Goal: Information Seeking & Learning: Learn about a topic

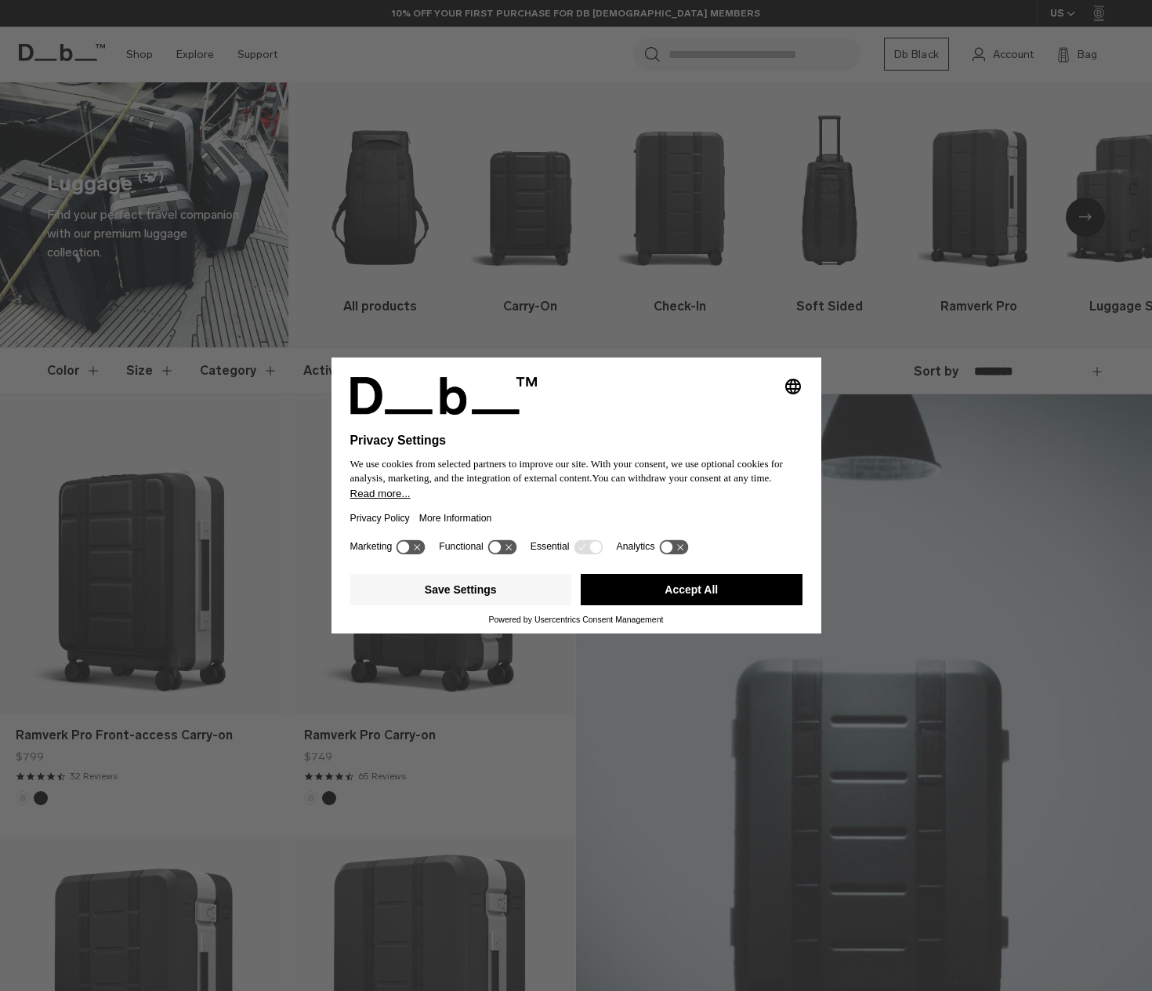
click at [633, 591] on button "Accept All" at bounding box center [692, 589] width 222 height 31
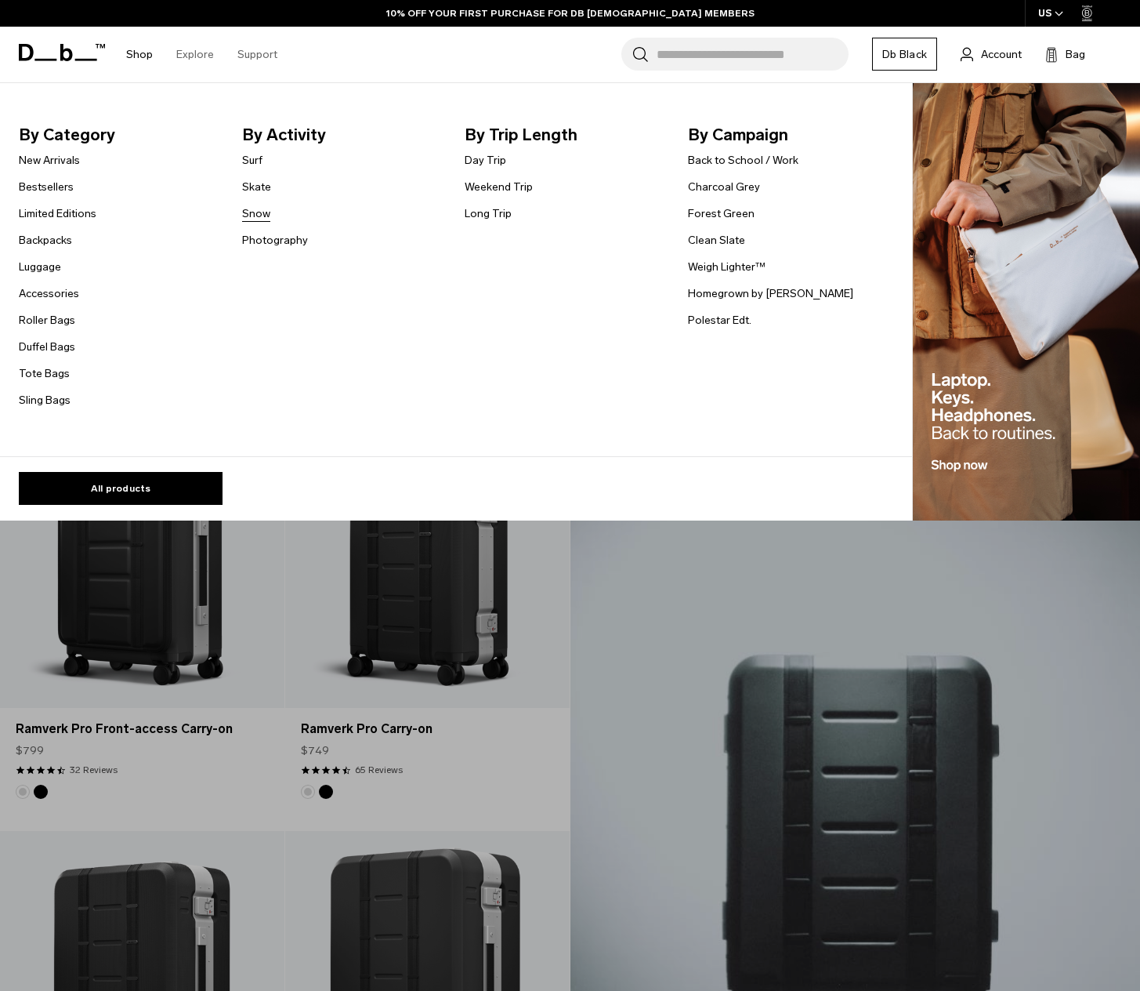
click at [258, 213] on link "Snow" at bounding box center [256, 213] width 28 height 16
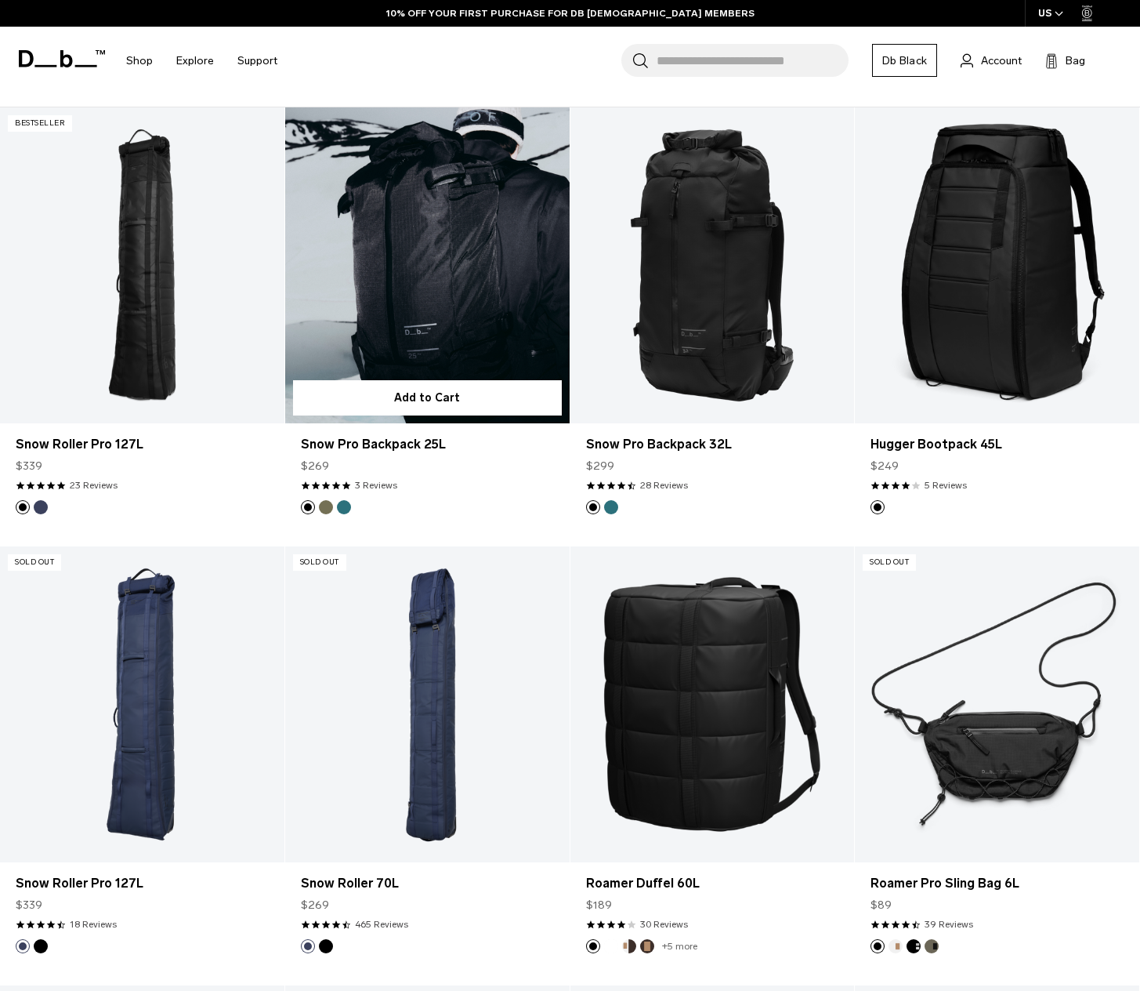
scroll to position [133, 0]
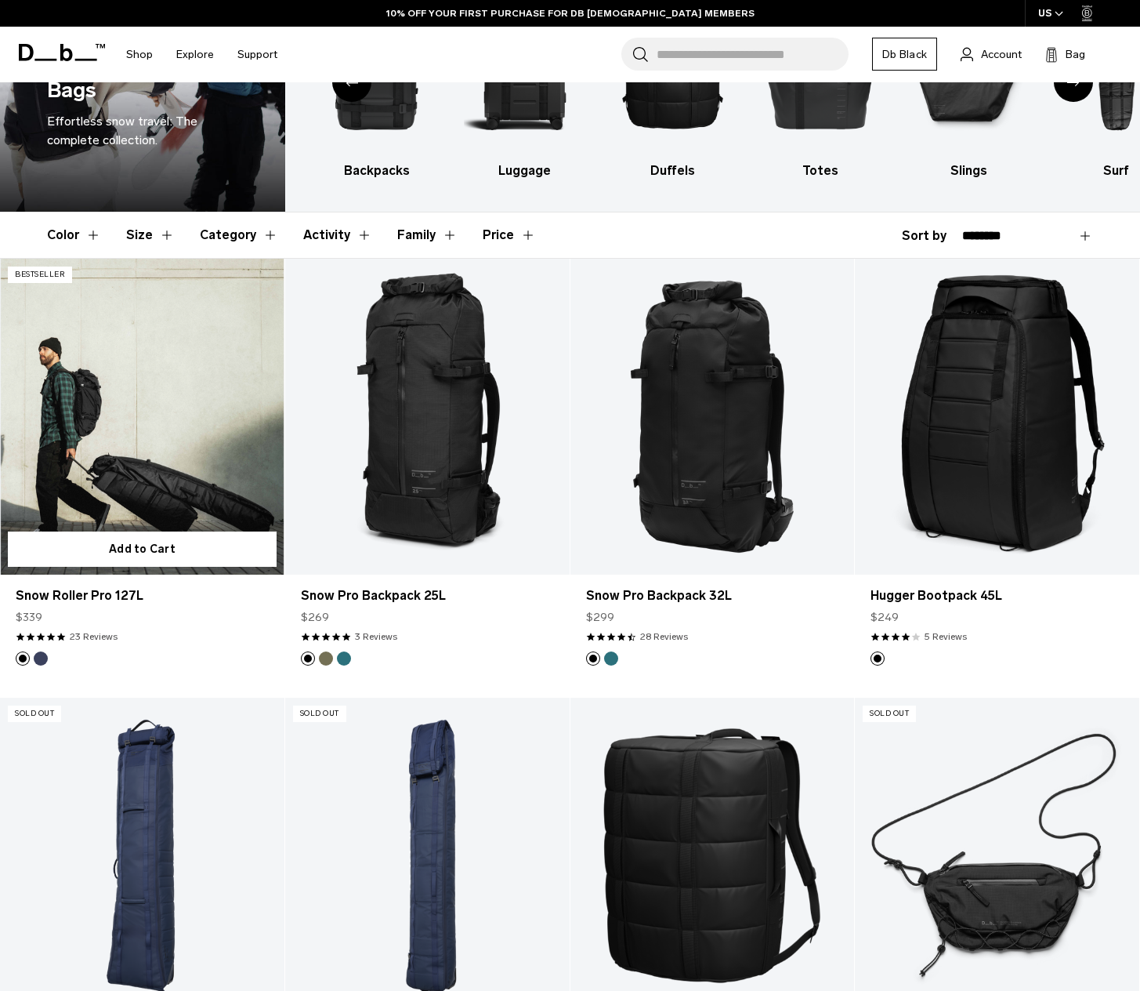
click at [133, 317] on link "Snow Roller Pro 127L" at bounding box center [142, 417] width 284 height 316
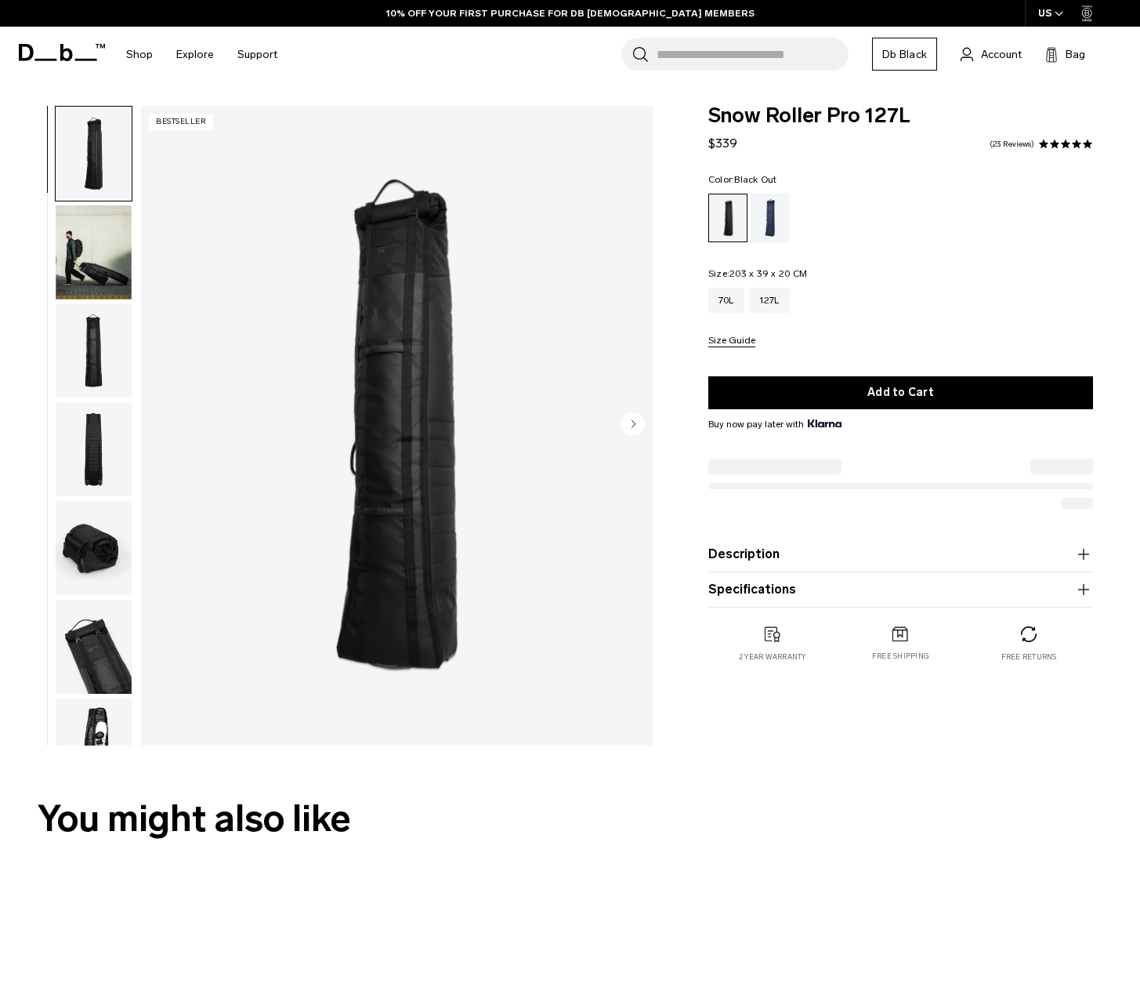
click at [124, 331] on img "button" at bounding box center [94, 351] width 76 height 94
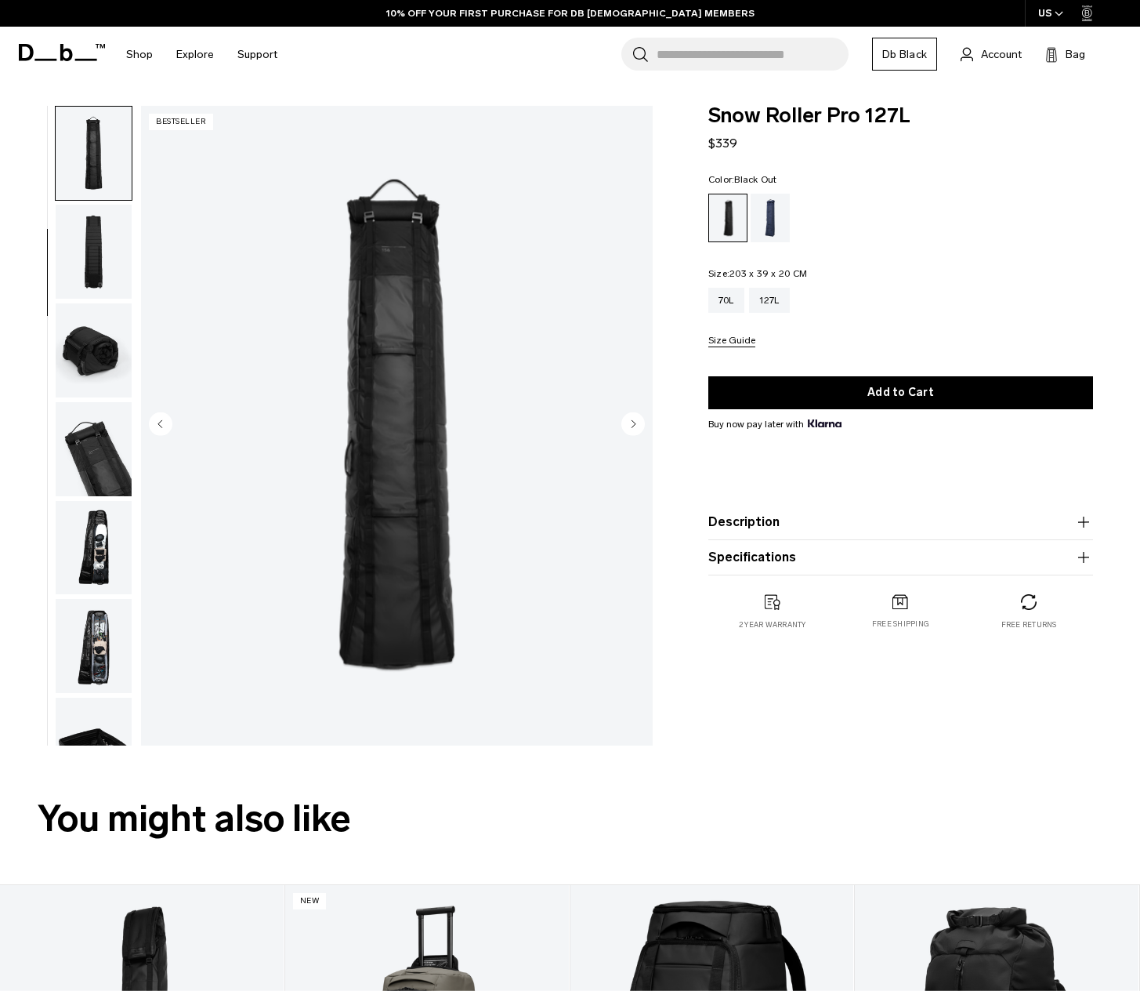
click at [106, 306] on img "button" at bounding box center [94, 350] width 76 height 94
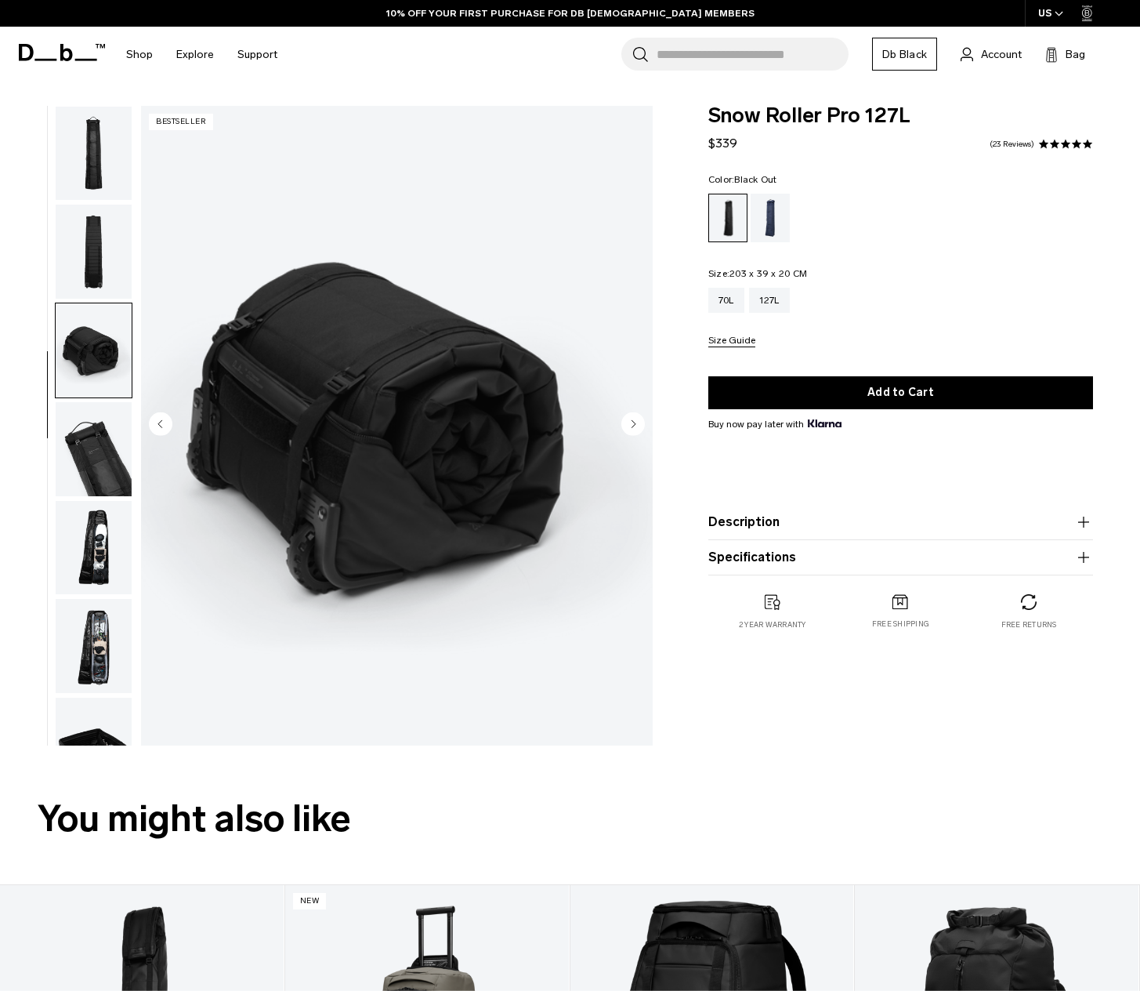
scroll to position [343, 0]
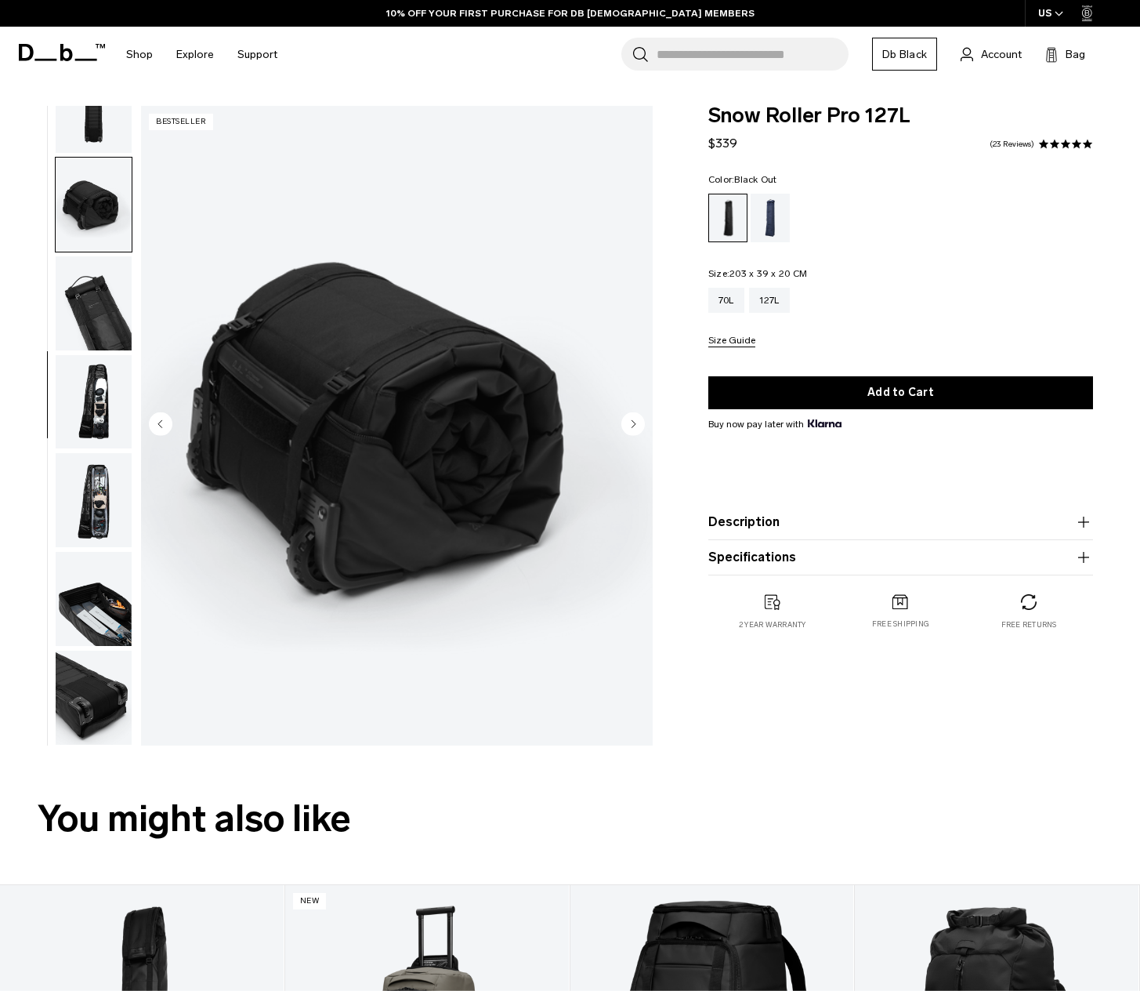
click at [101, 309] on img "button" at bounding box center [94, 303] width 76 height 94
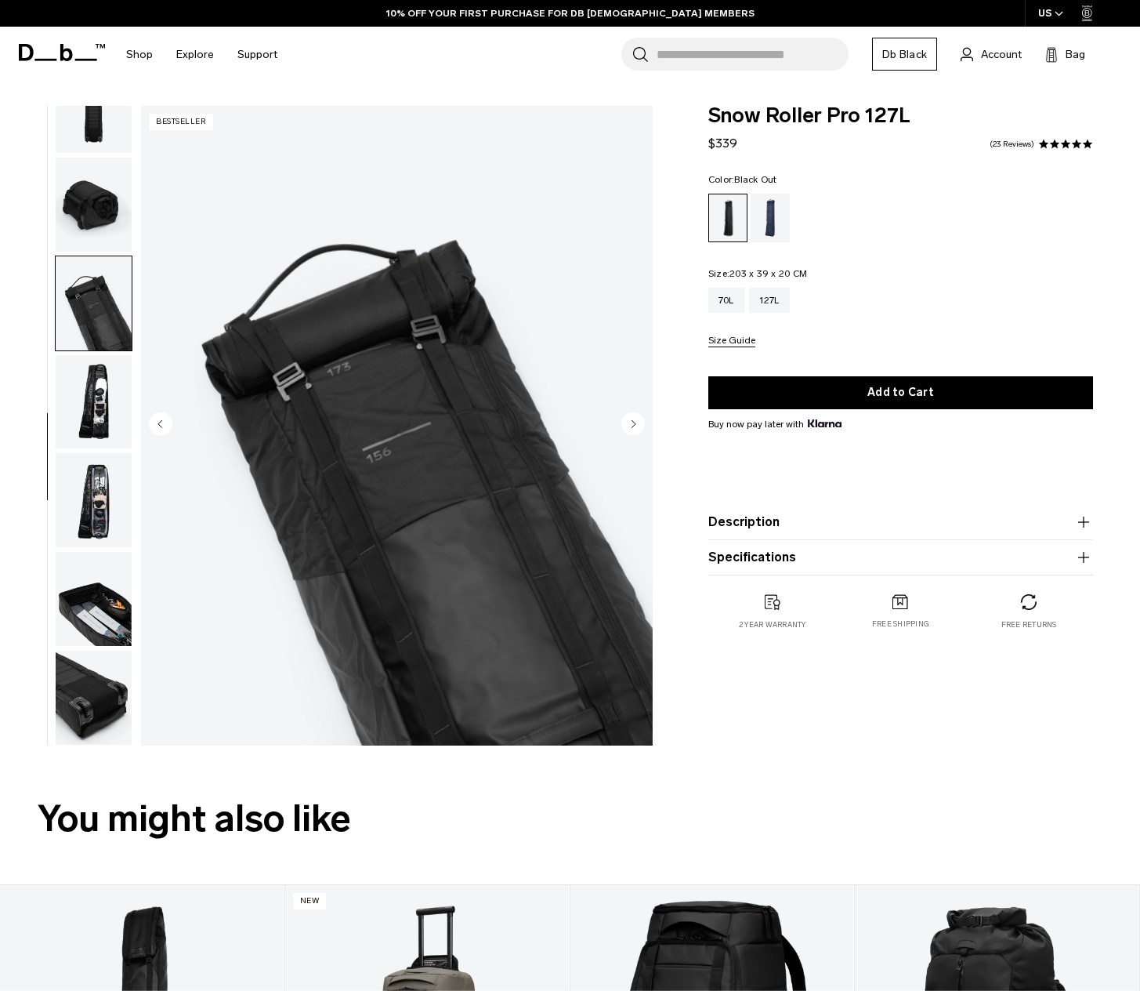
click at [99, 390] on img "button" at bounding box center [94, 402] width 76 height 94
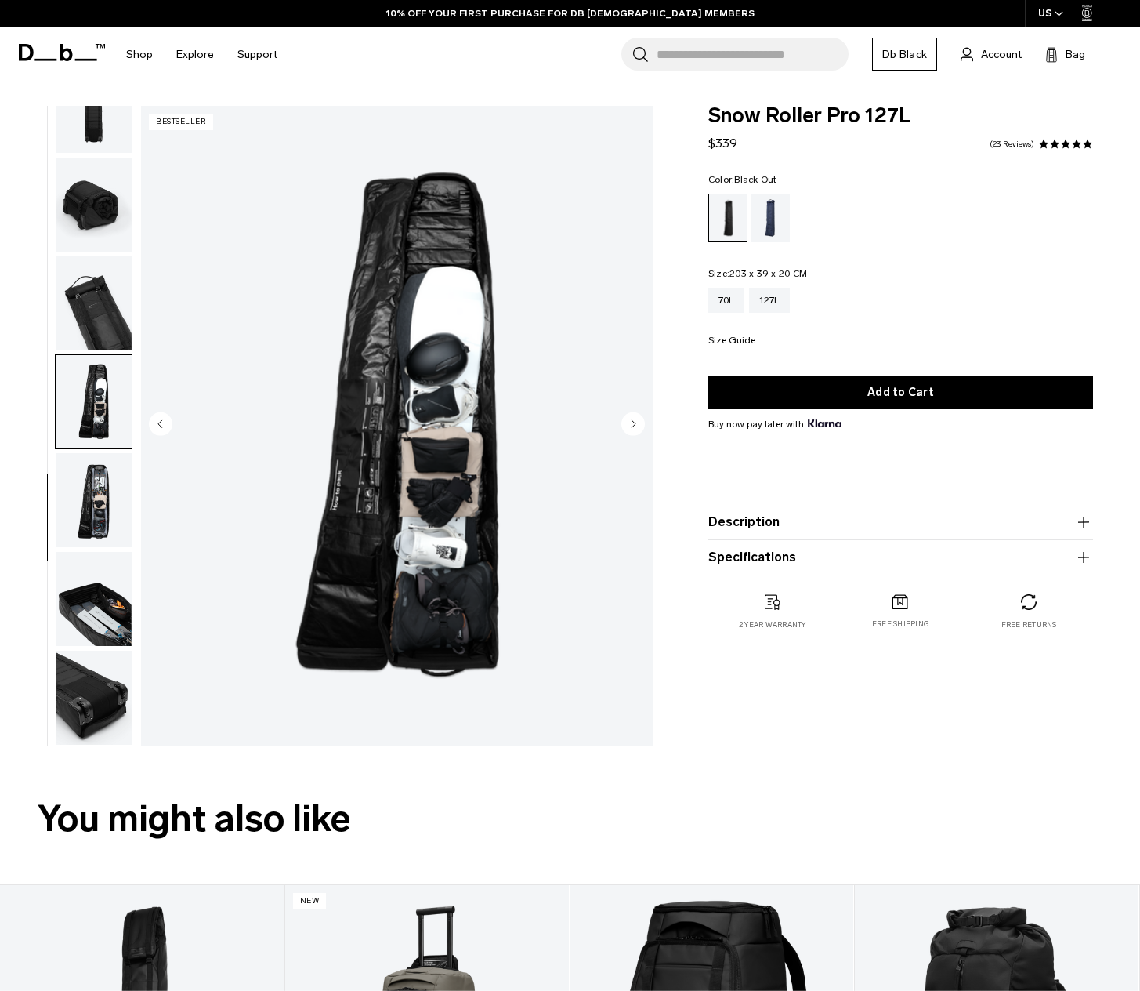
click at [97, 475] on img "button" at bounding box center [94, 500] width 76 height 94
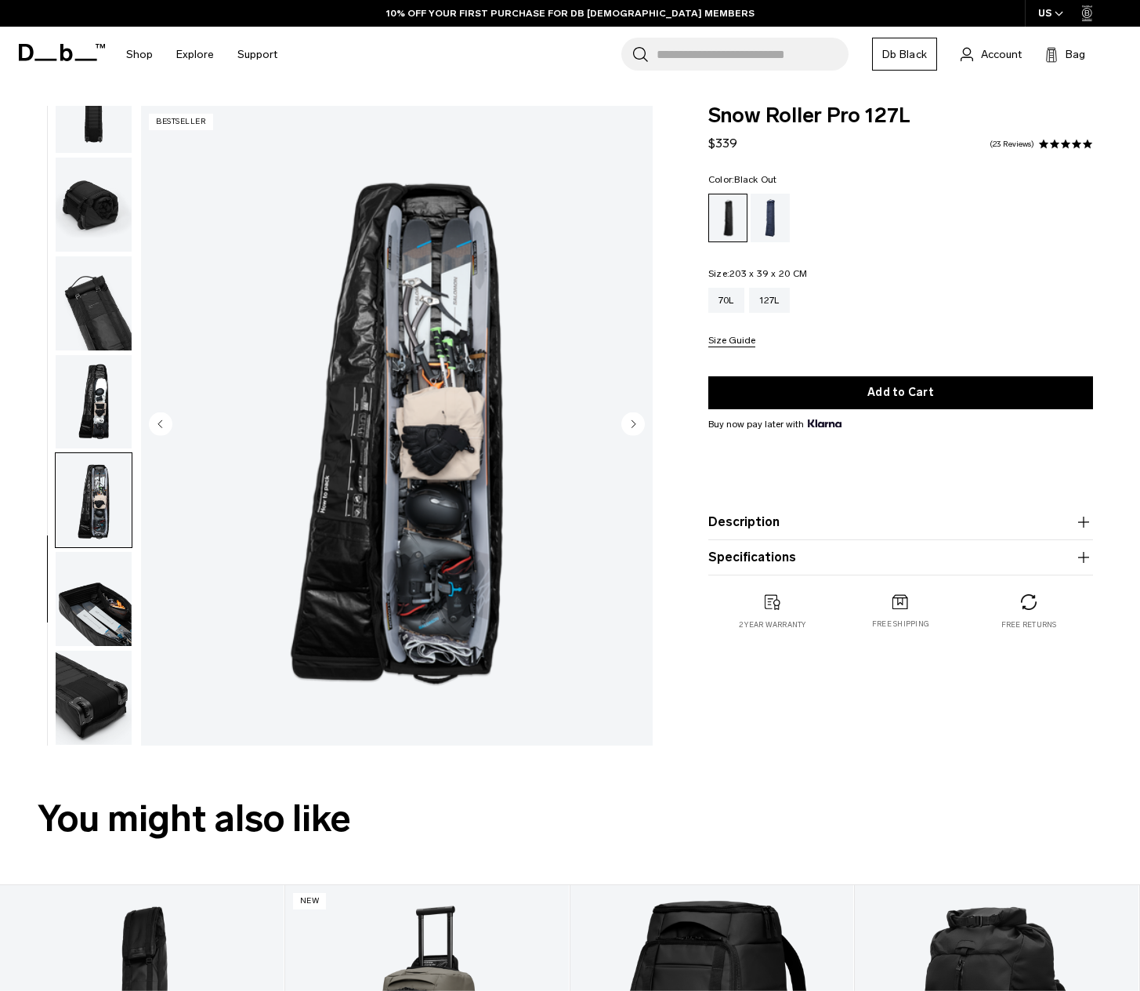
click at [92, 379] on img "button" at bounding box center [94, 402] width 76 height 94
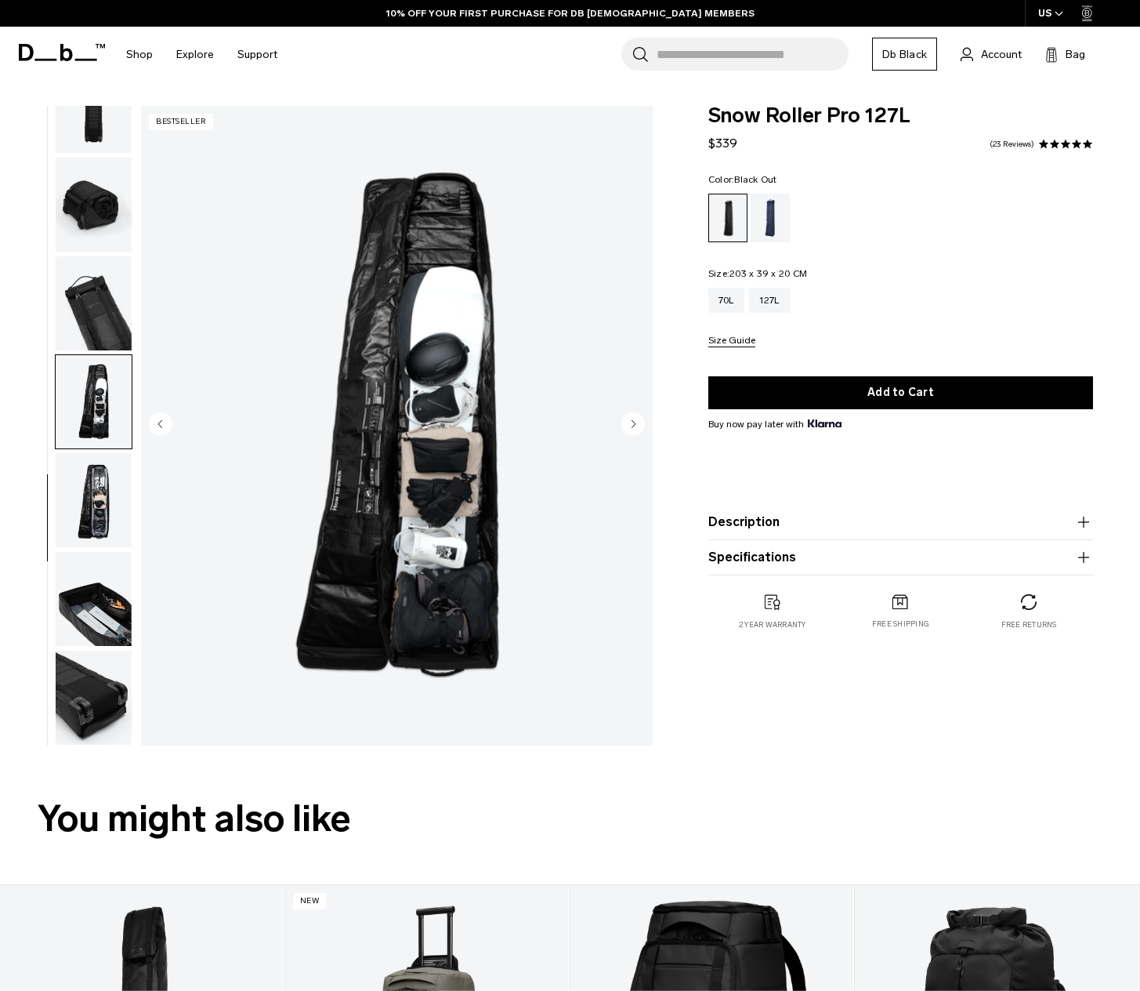
click at [108, 292] on img "button" at bounding box center [94, 303] width 76 height 94
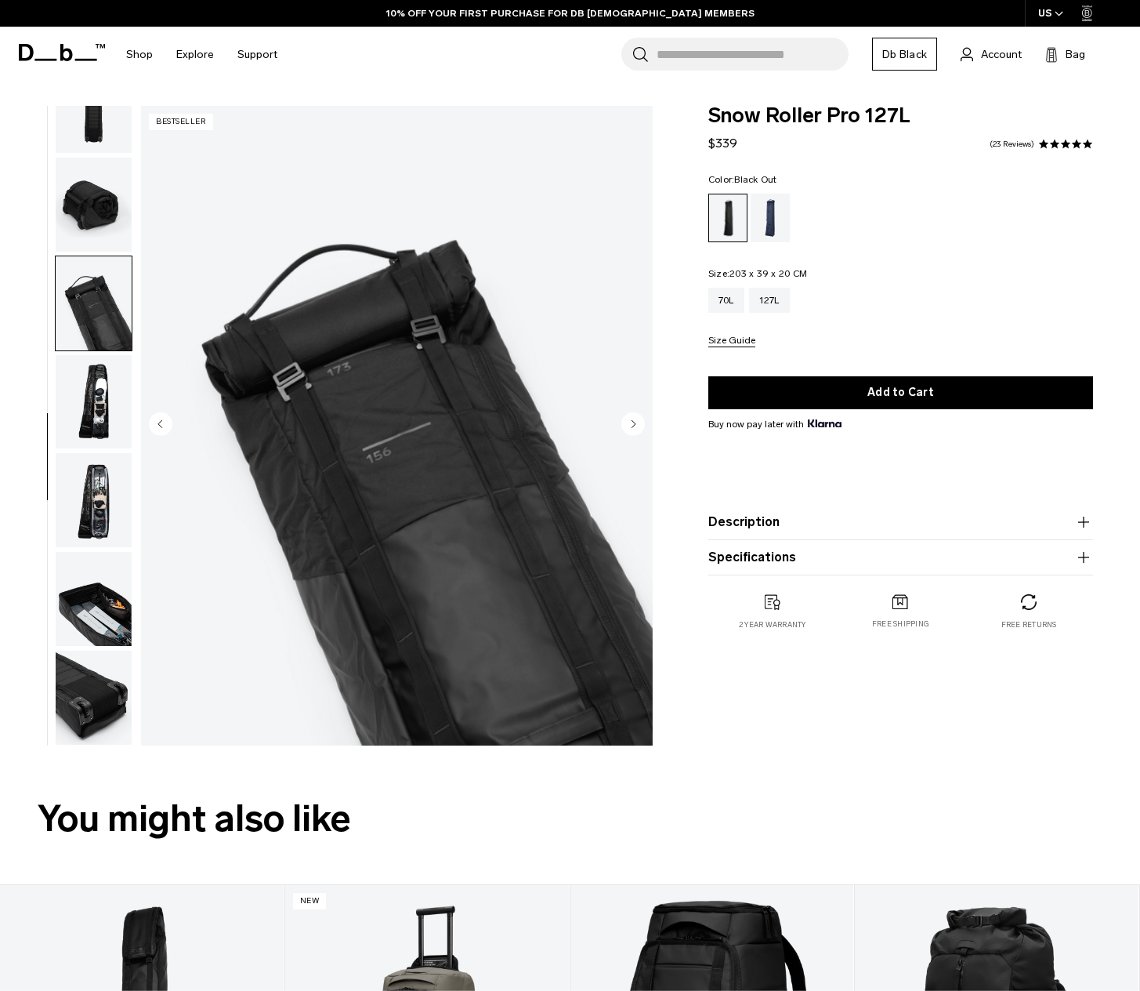
click at [103, 494] on img "button" at bounding box center [94, 500] width 76 height 94
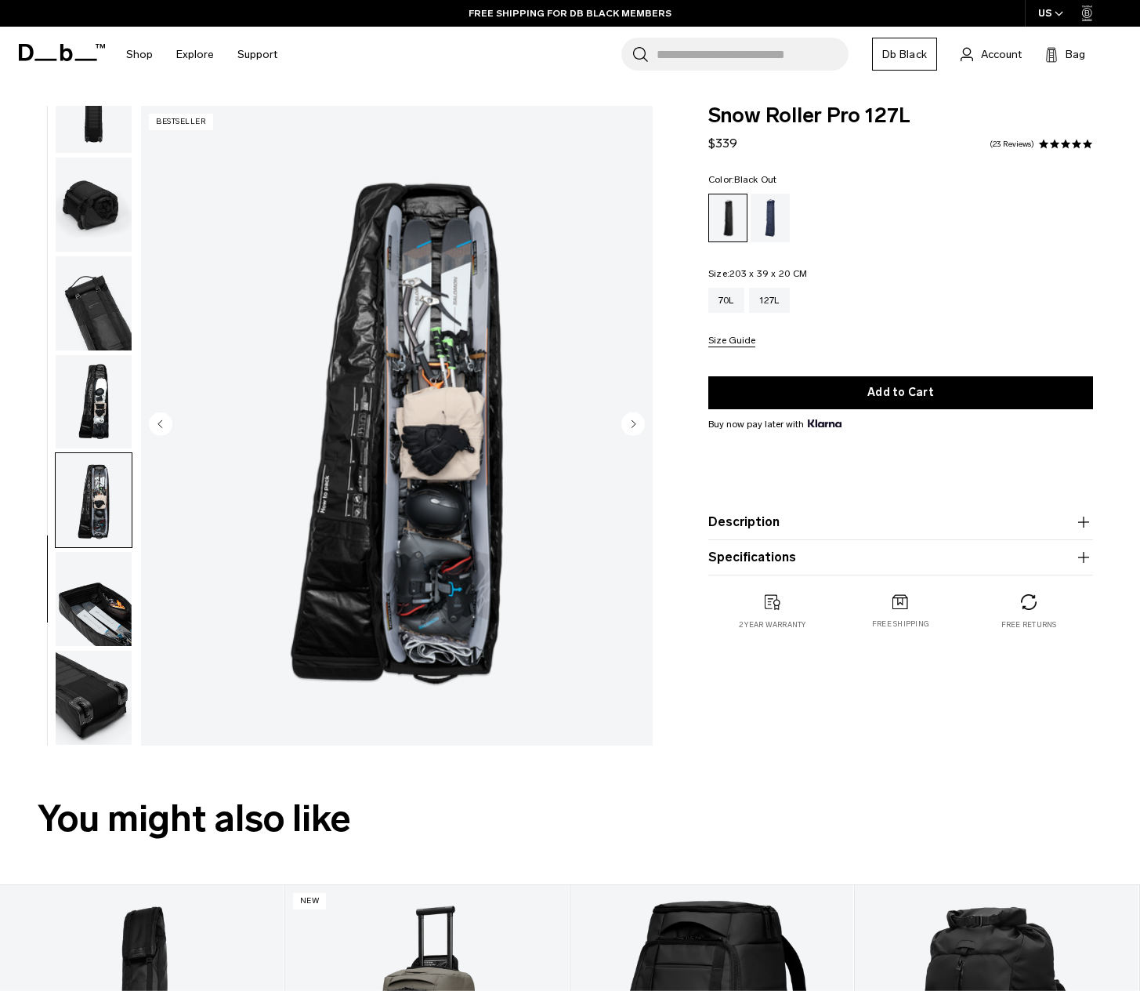
click at [102, 588] on img "button" at bounding box center [94, 599] width 76 height 94
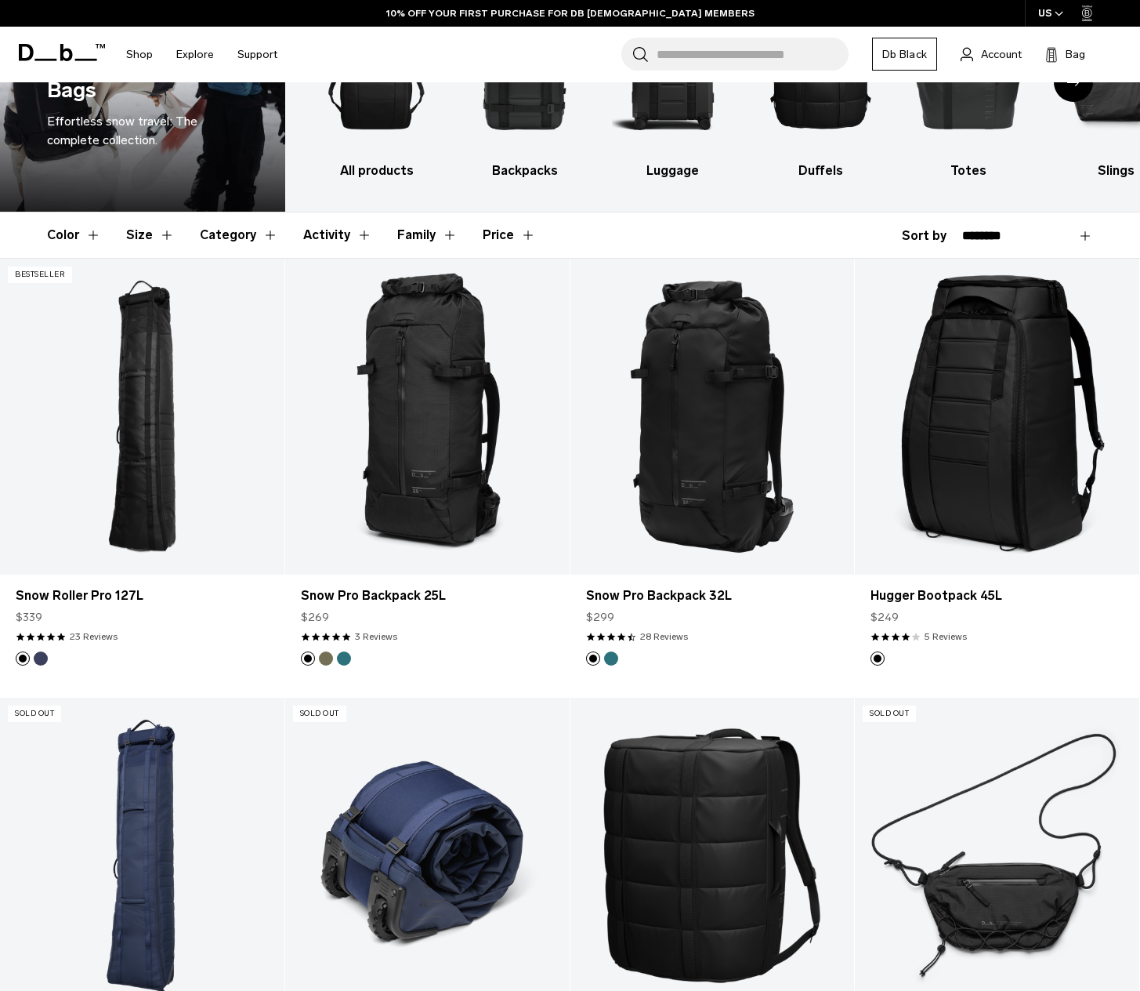
click at [386, 796] on link "Snow Roller 70L" at bounding box center [427, 855] width 284 height 316
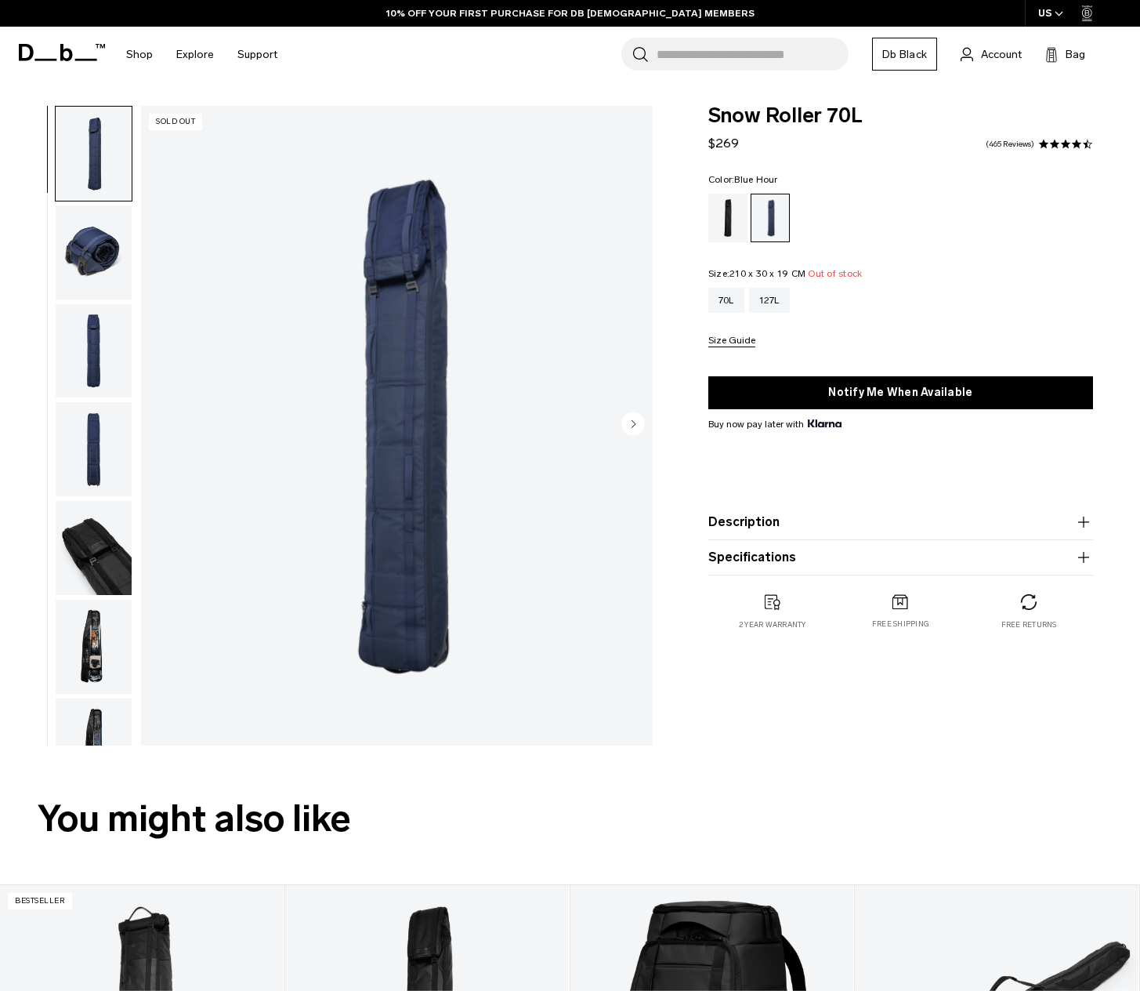
click at [85, 369] on img "button" at bounding box center [94, 351] width 76 height 94
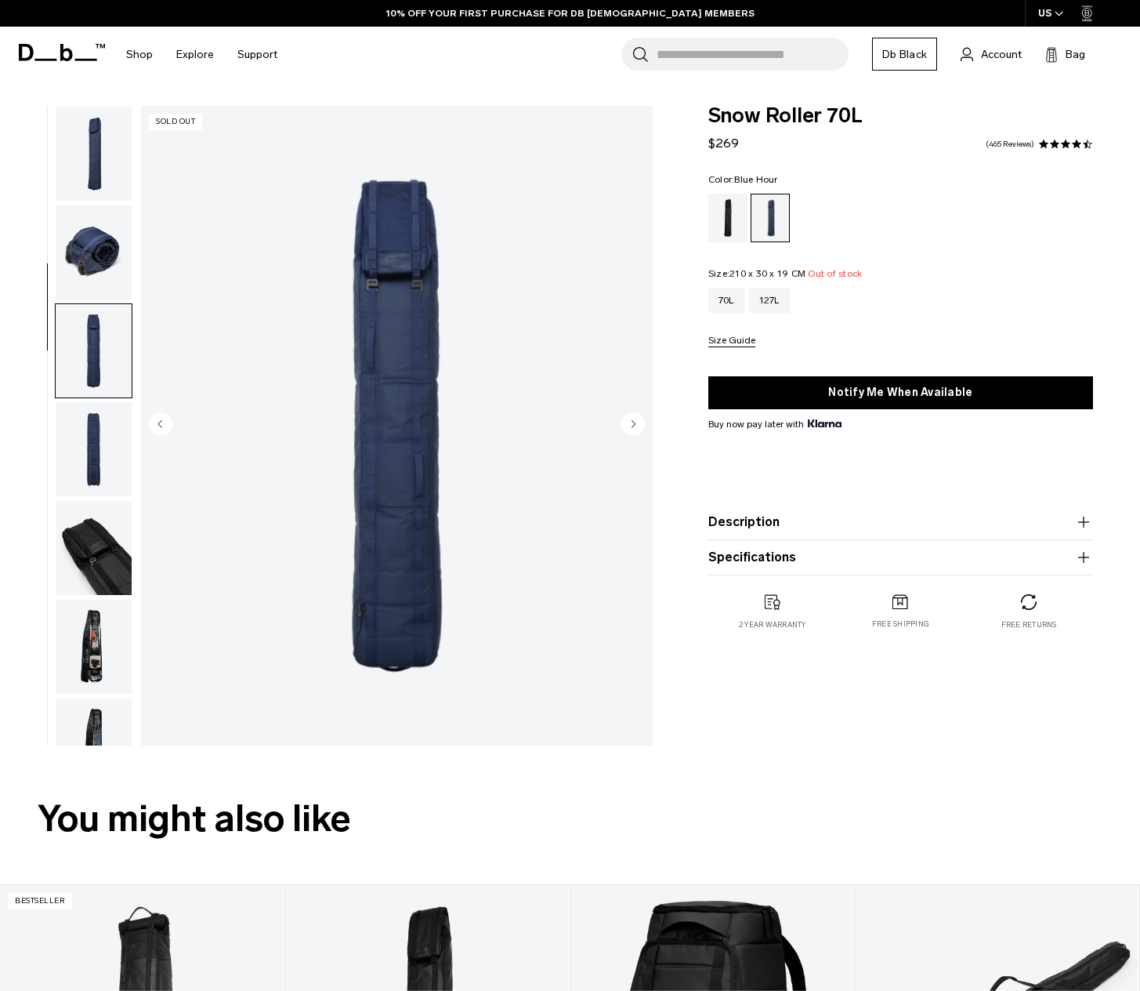
scroll to position [146, 0]
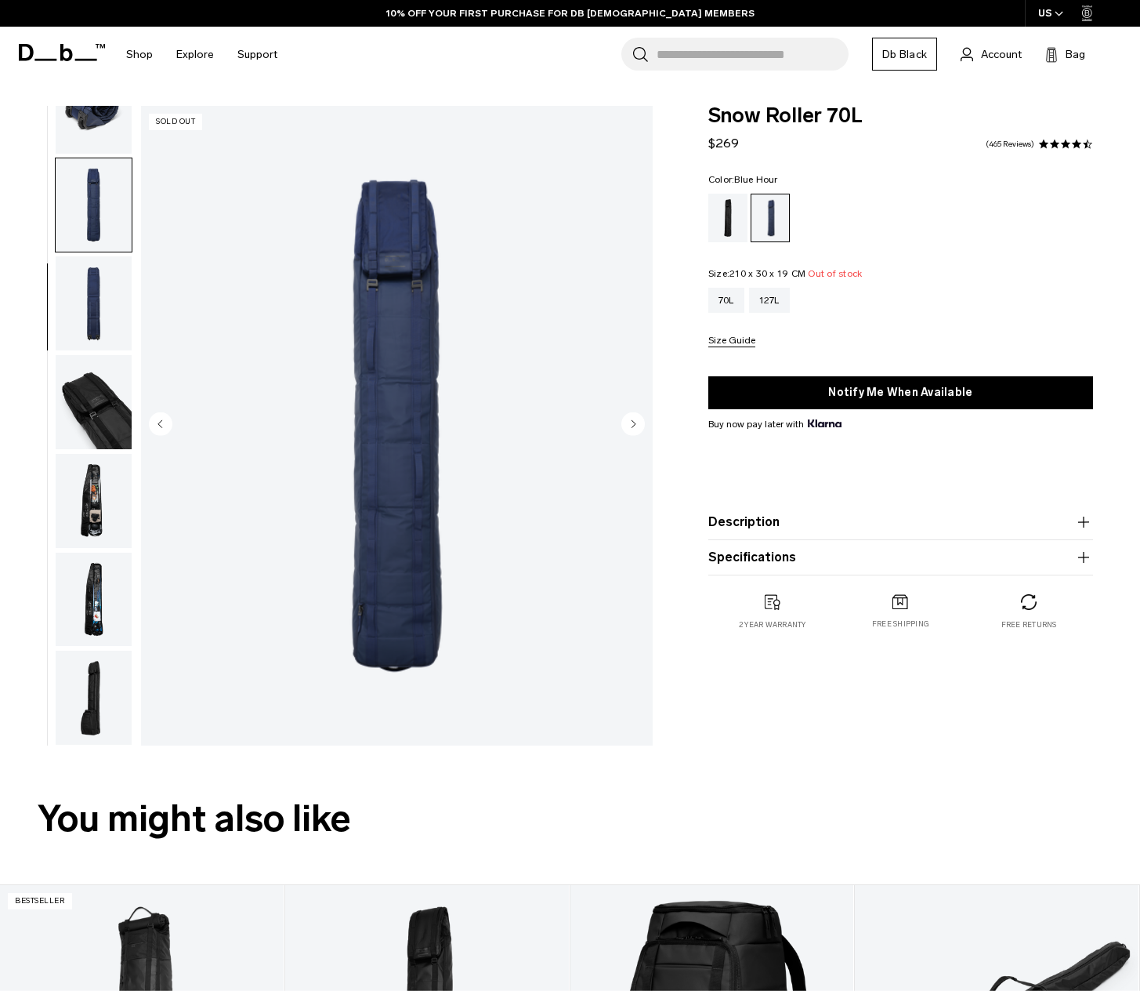
click at [98, 515] on img "button" at bounding box center [94, 501] width 76 height 94
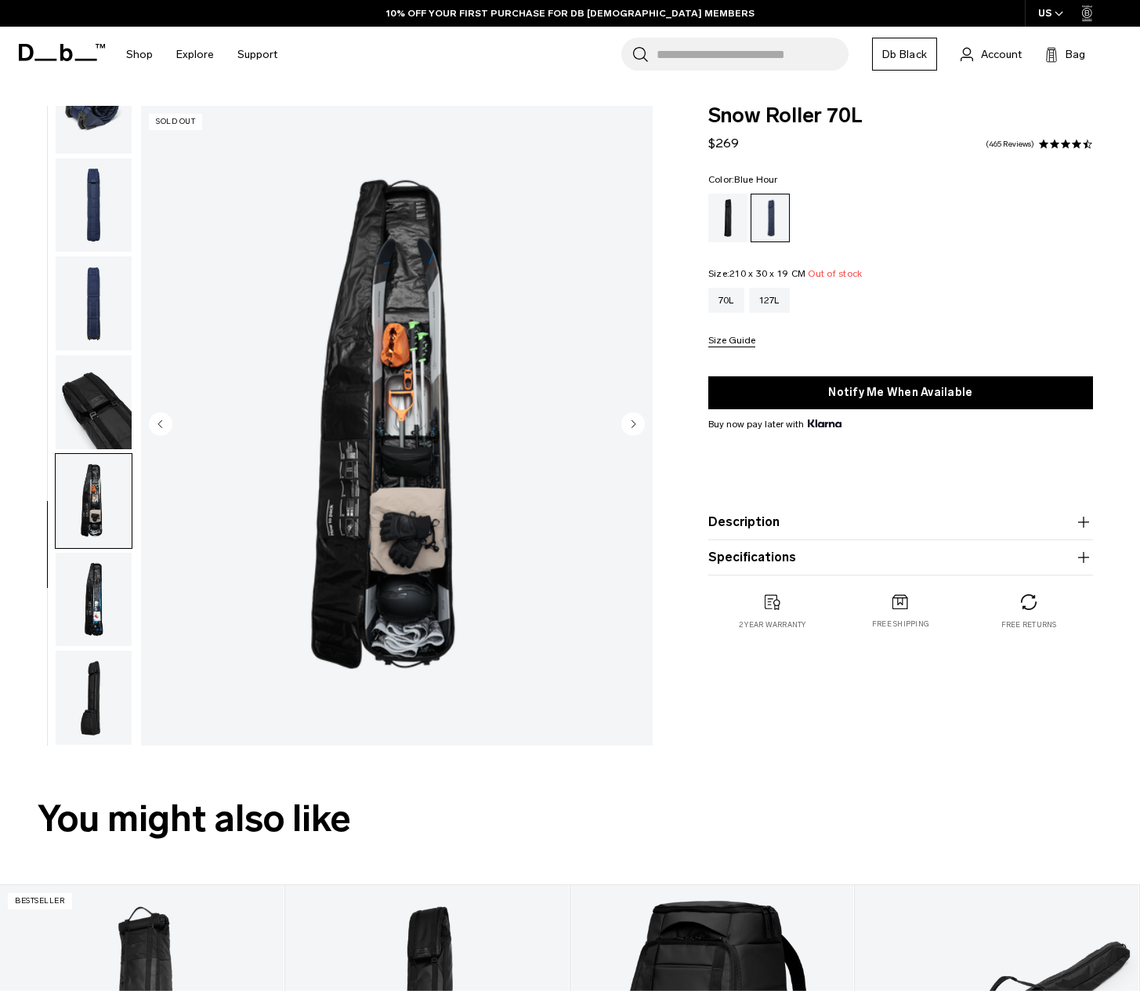
click at [103, 592] on img "button" at bounding box center [94, 600] width 76 height 94
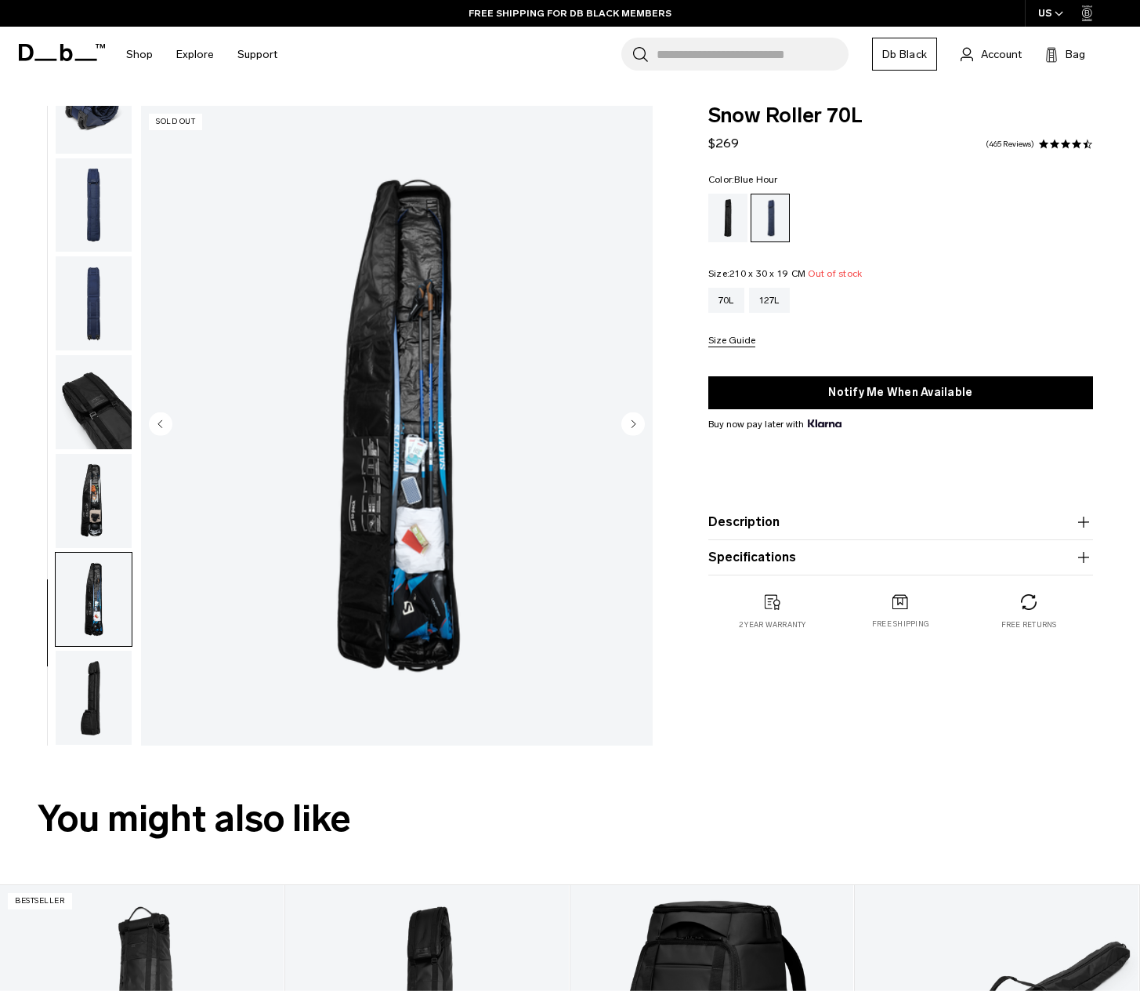
click at [94, 509] on img "button" at bounding box center [94, 501] width 76 height 94
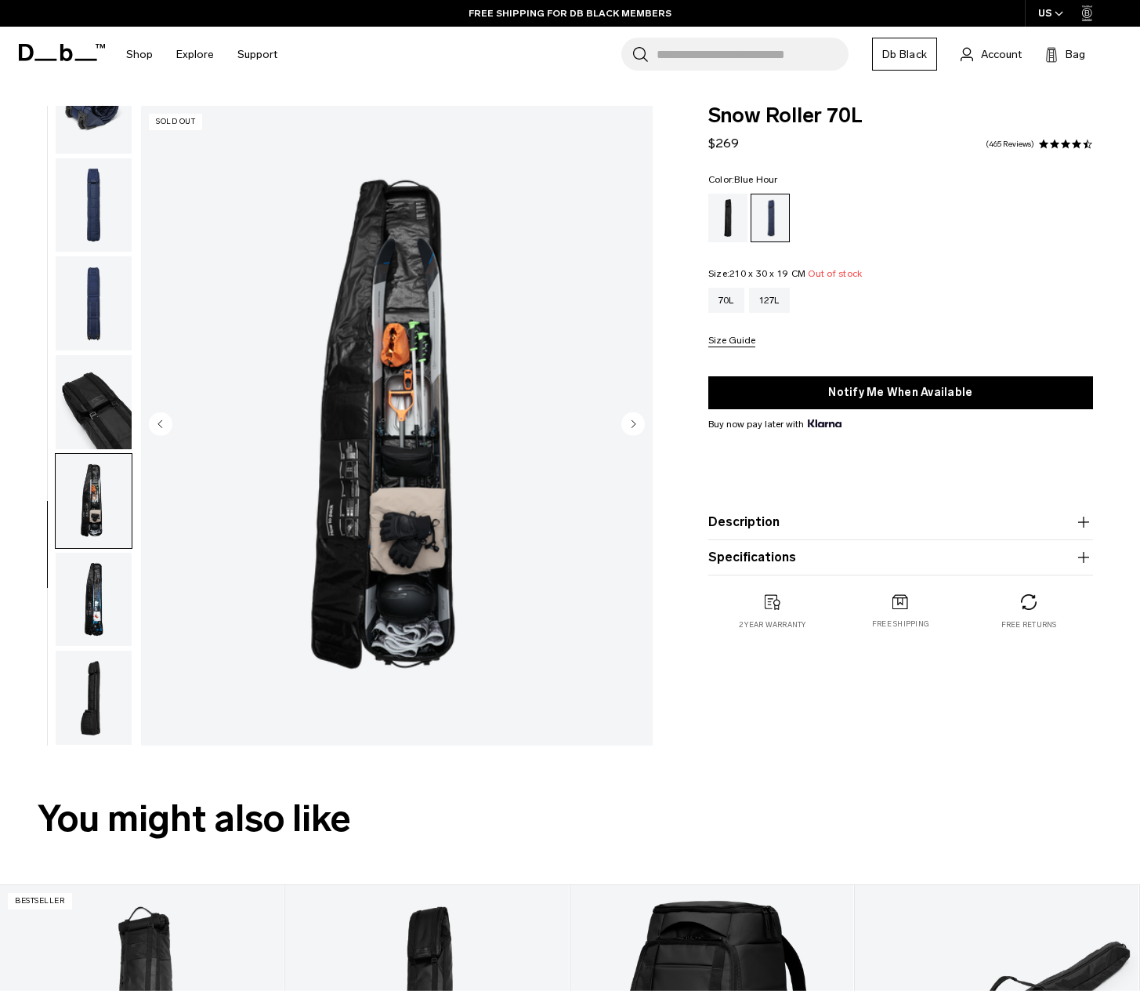
click at [98, 408] on img "button" at bounding box center [94, 402] width 76 height 94
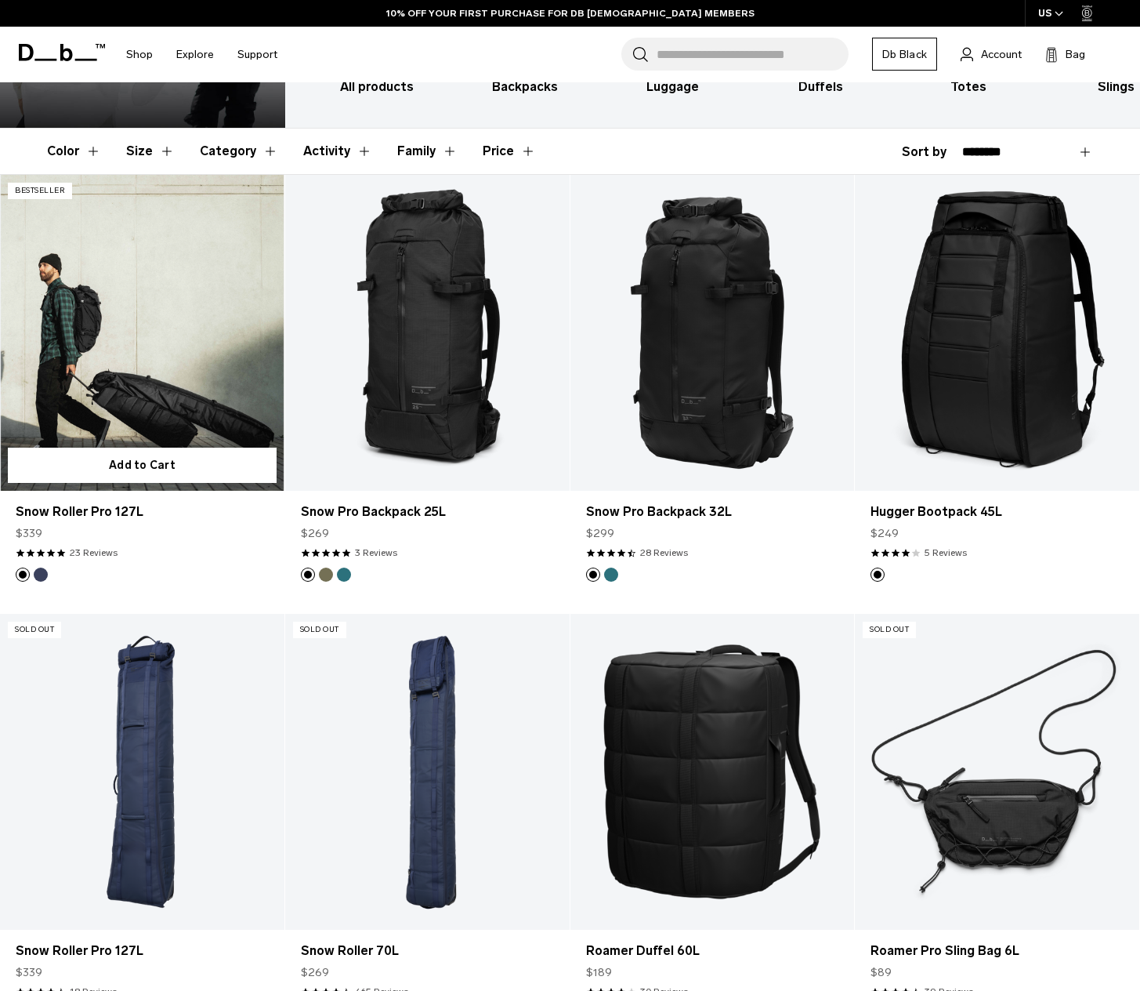
scroll to position [402, 0]
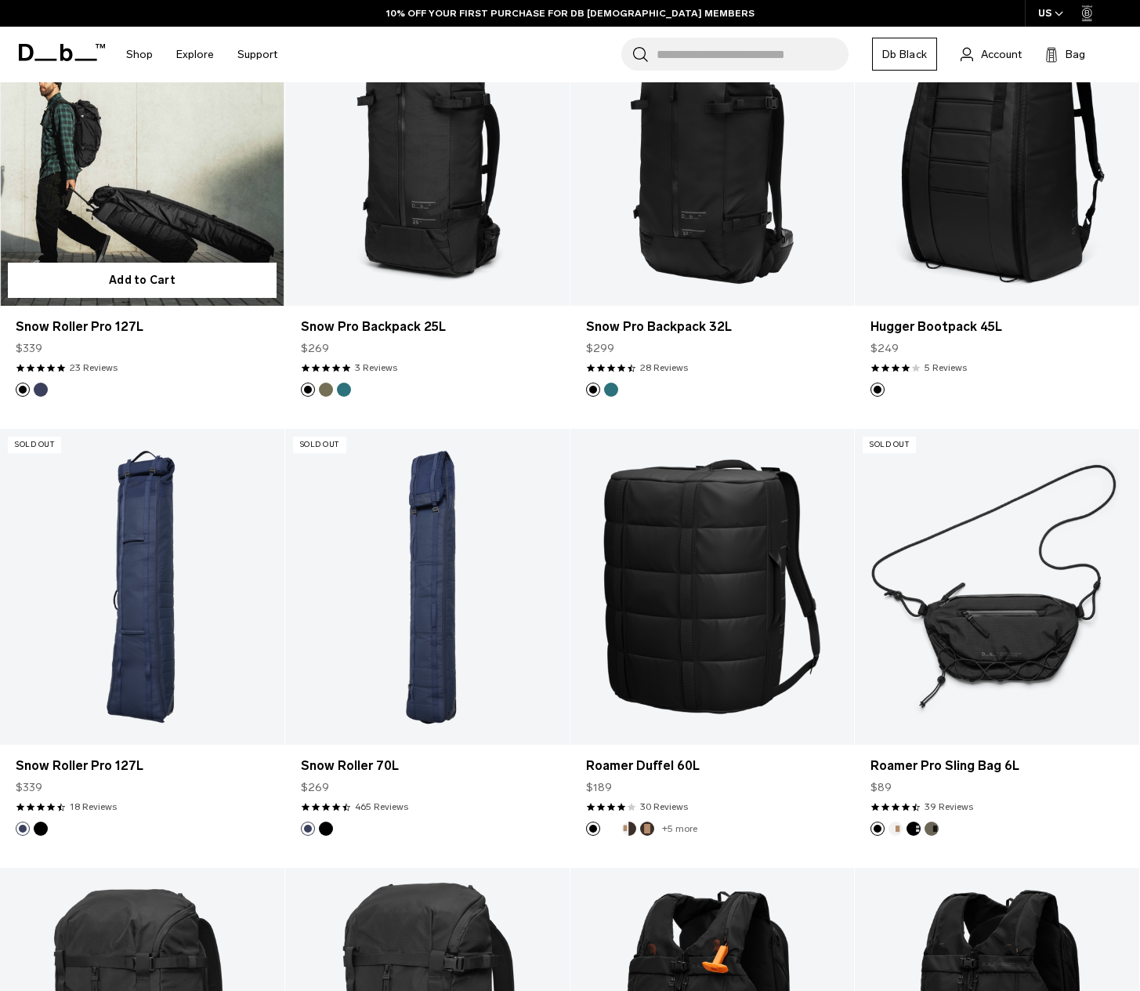
click at [195, 216] on link "Snow Roller Pro 127L" at bounding box center [142, 148] width 284 height 316
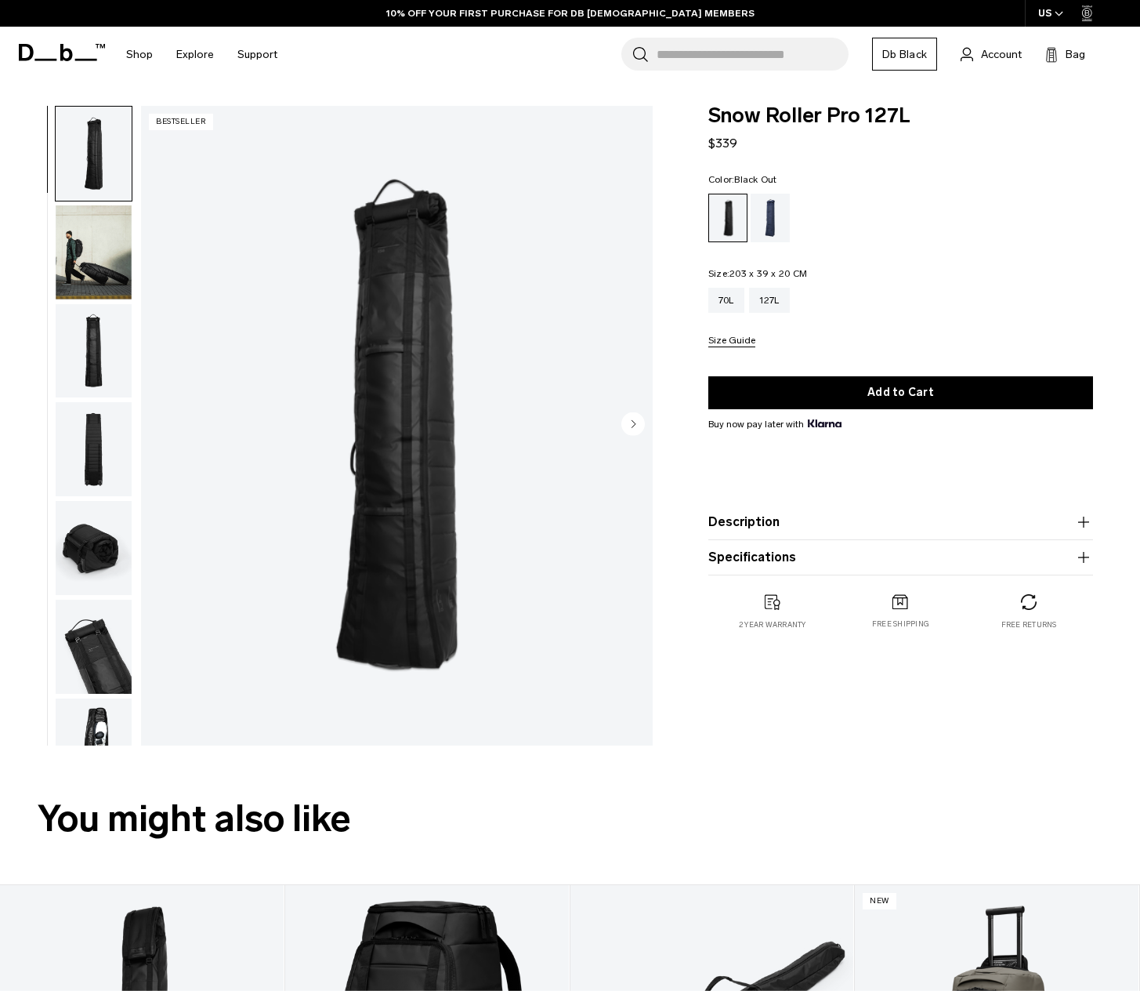
click at [91, 237] on img "button" at bounding box center [94, 252] width 76 height 94
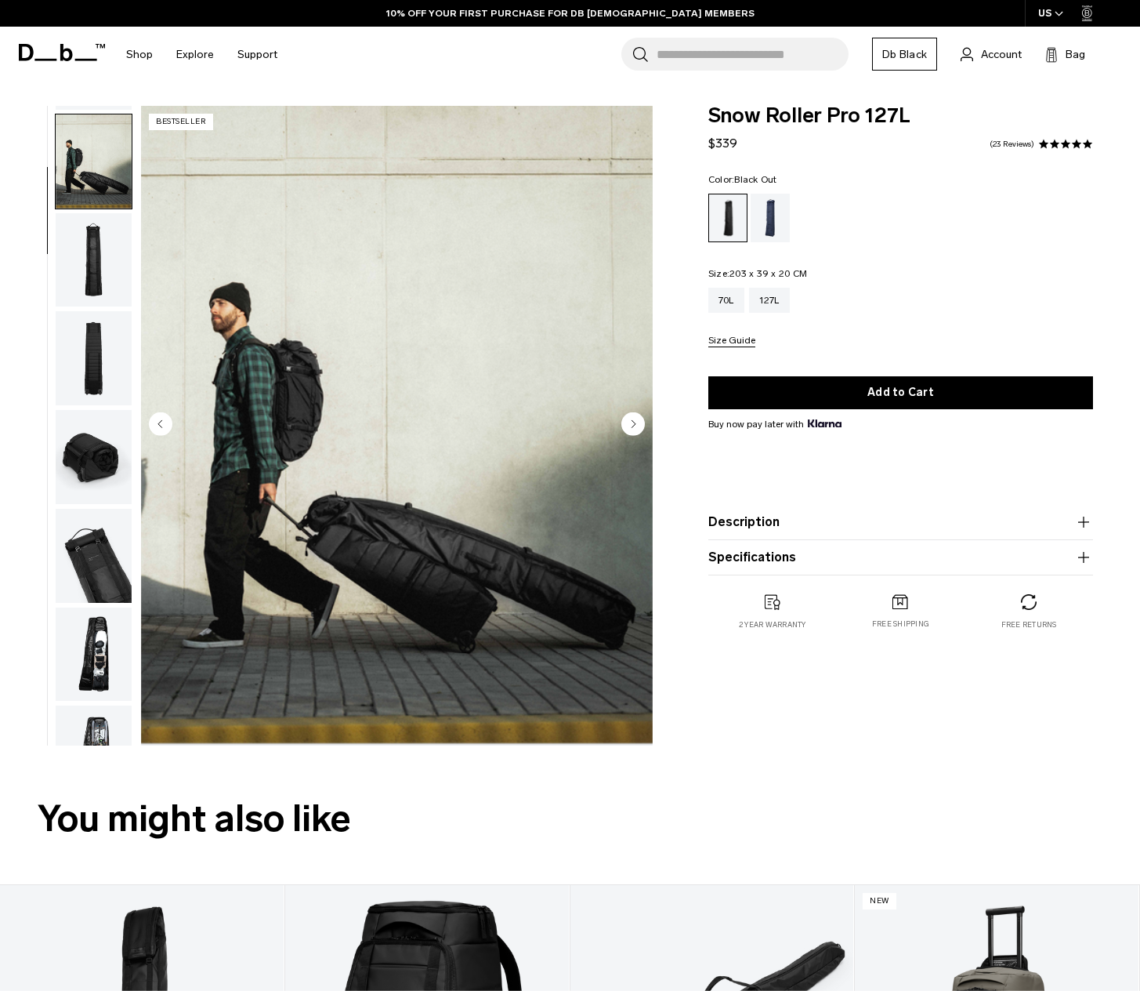
scroll to position [99, 0]
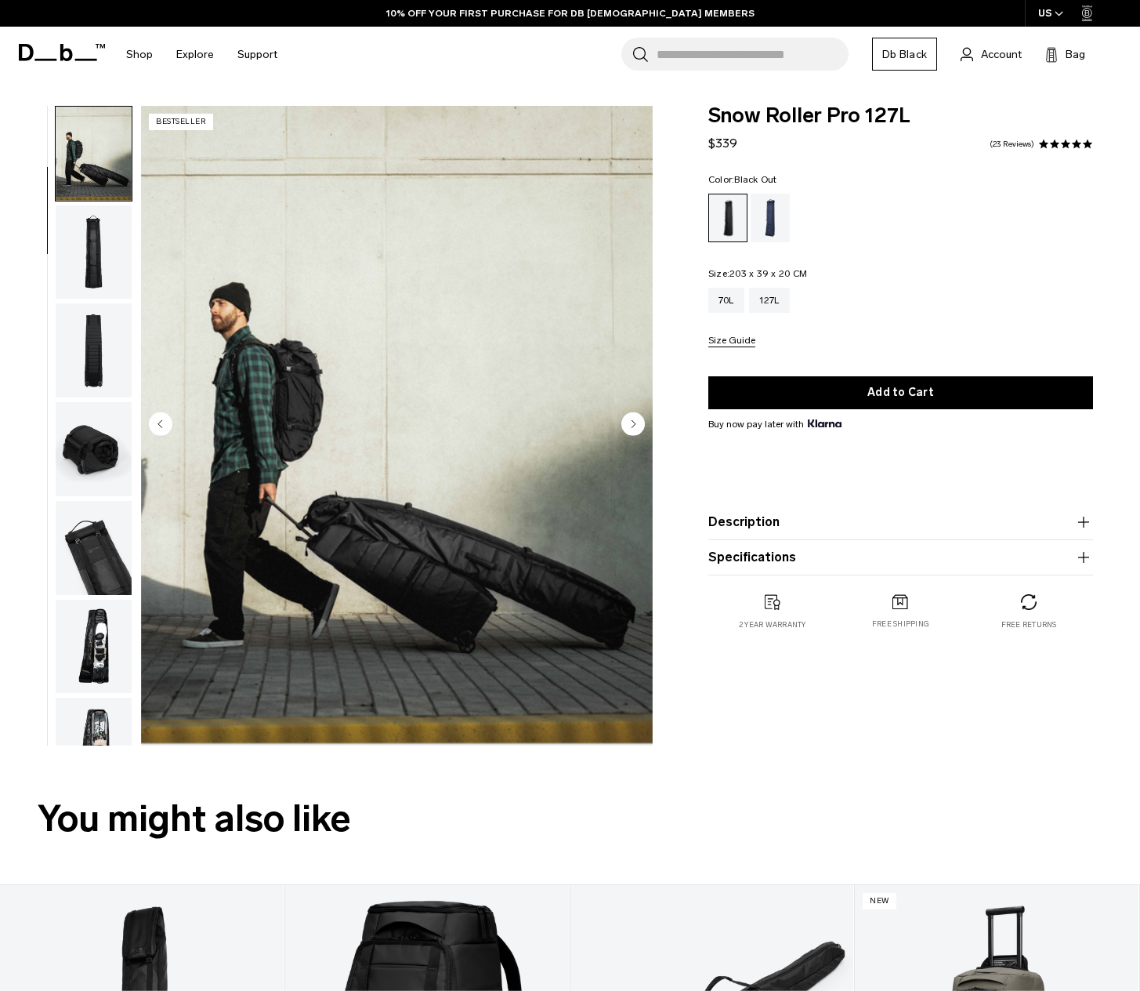
click at [97, 258] on img "button" at bounding box center [94, 252] width 76 height 94
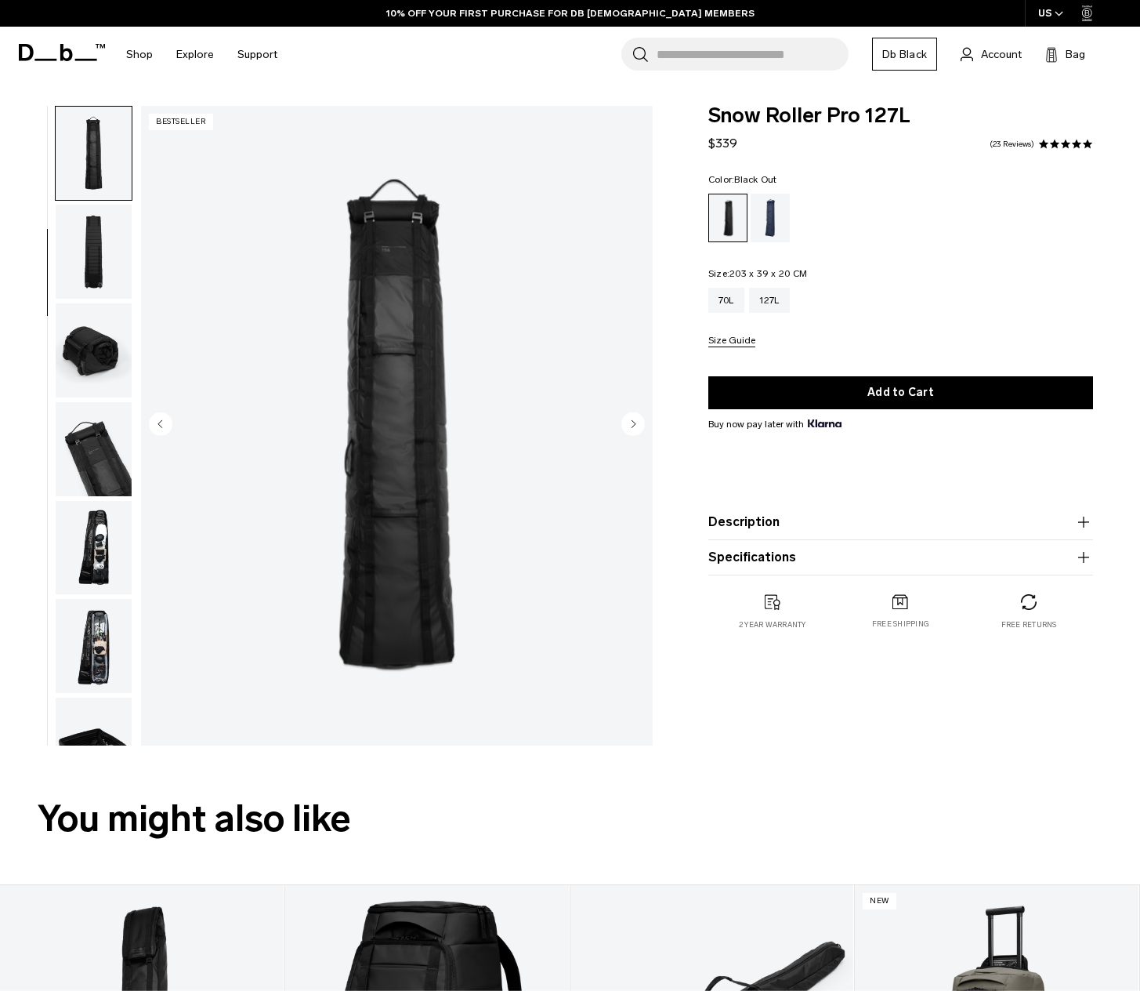
click at [100, 453] on img "button" at bounding box center [94, 449] width 76 height 94
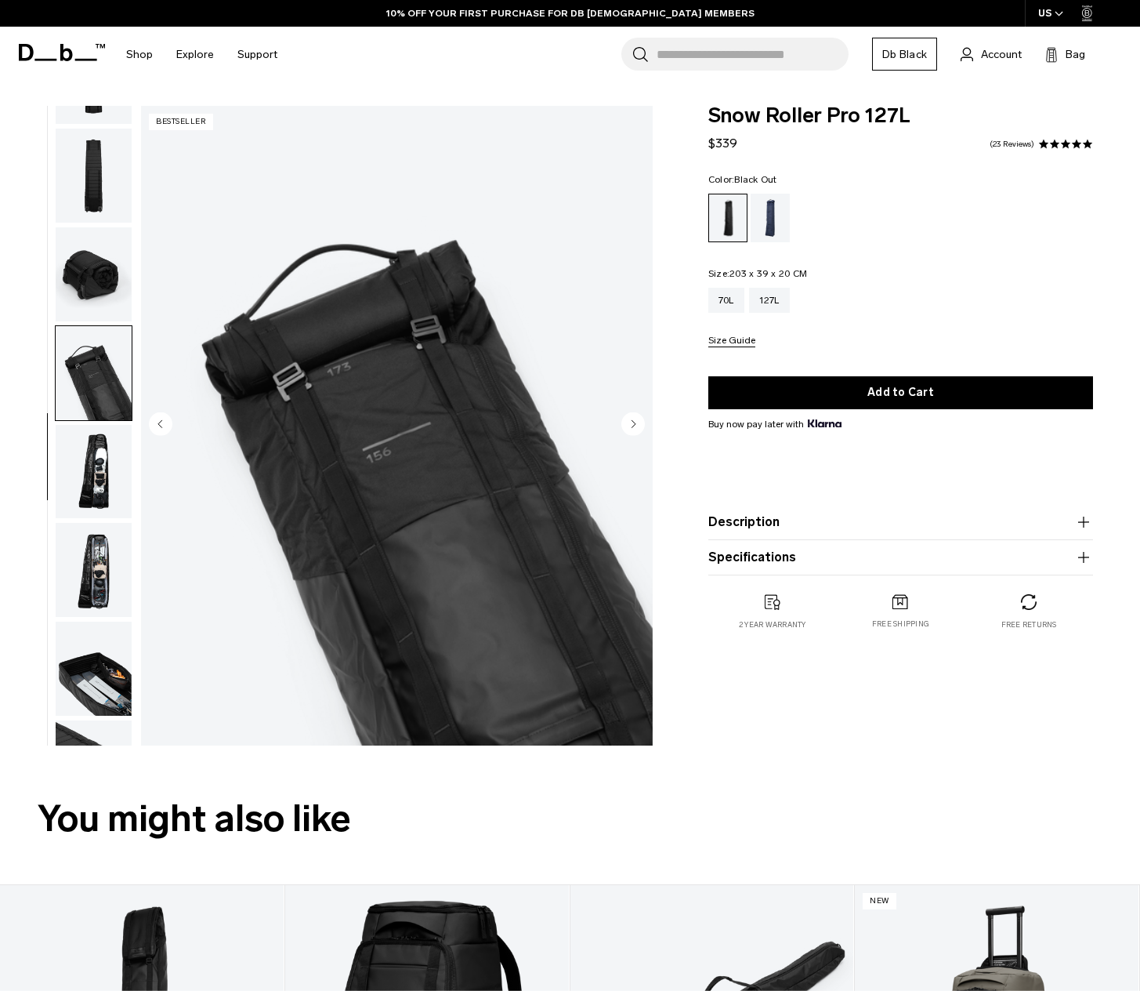
scroll to position [343, 0]
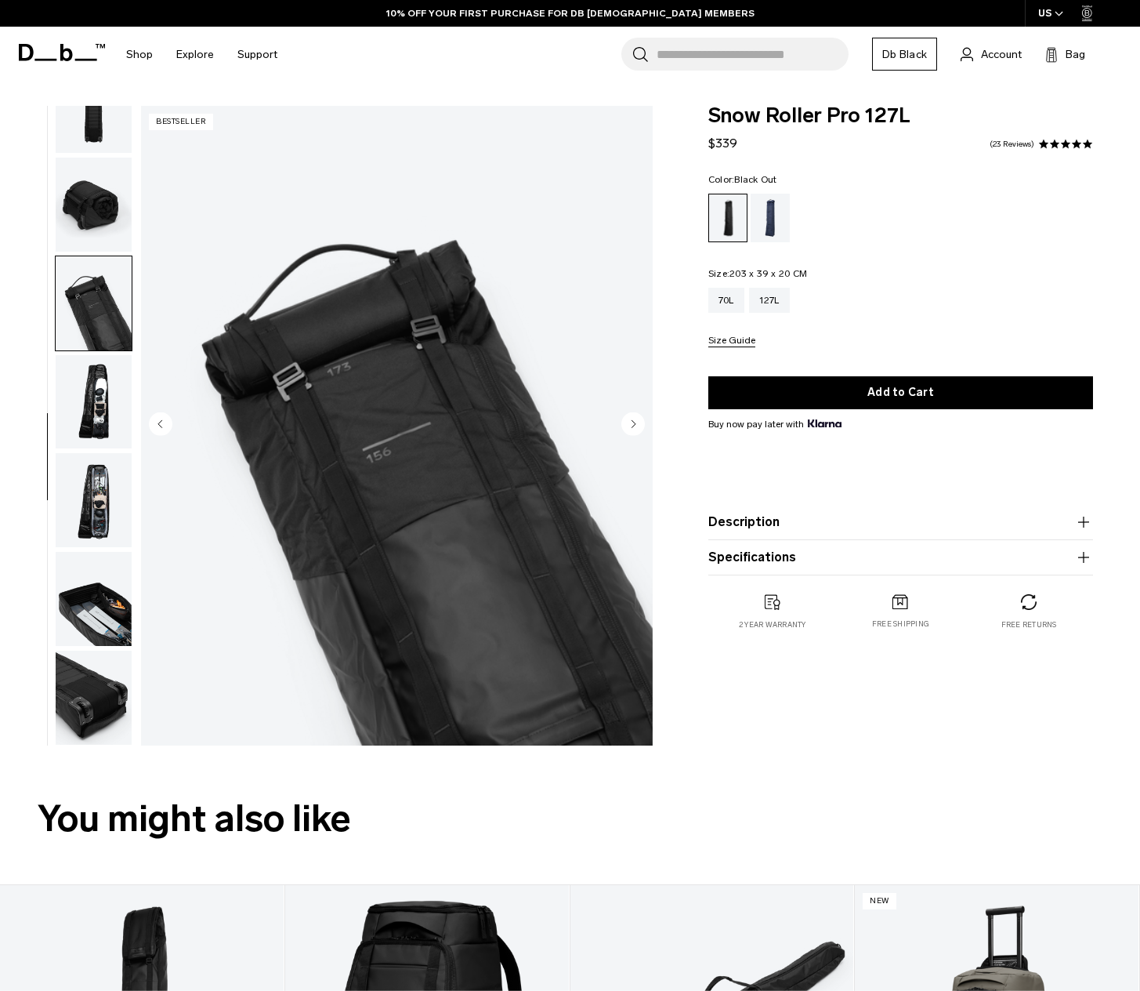
drag, startPoint x: 100, startPoint y: 390, endPoint x: 107, endPoint y: 455, distance: 65.4
click at [100, 389] on img "button" at bounding box center [94, 402] width 76 height 94
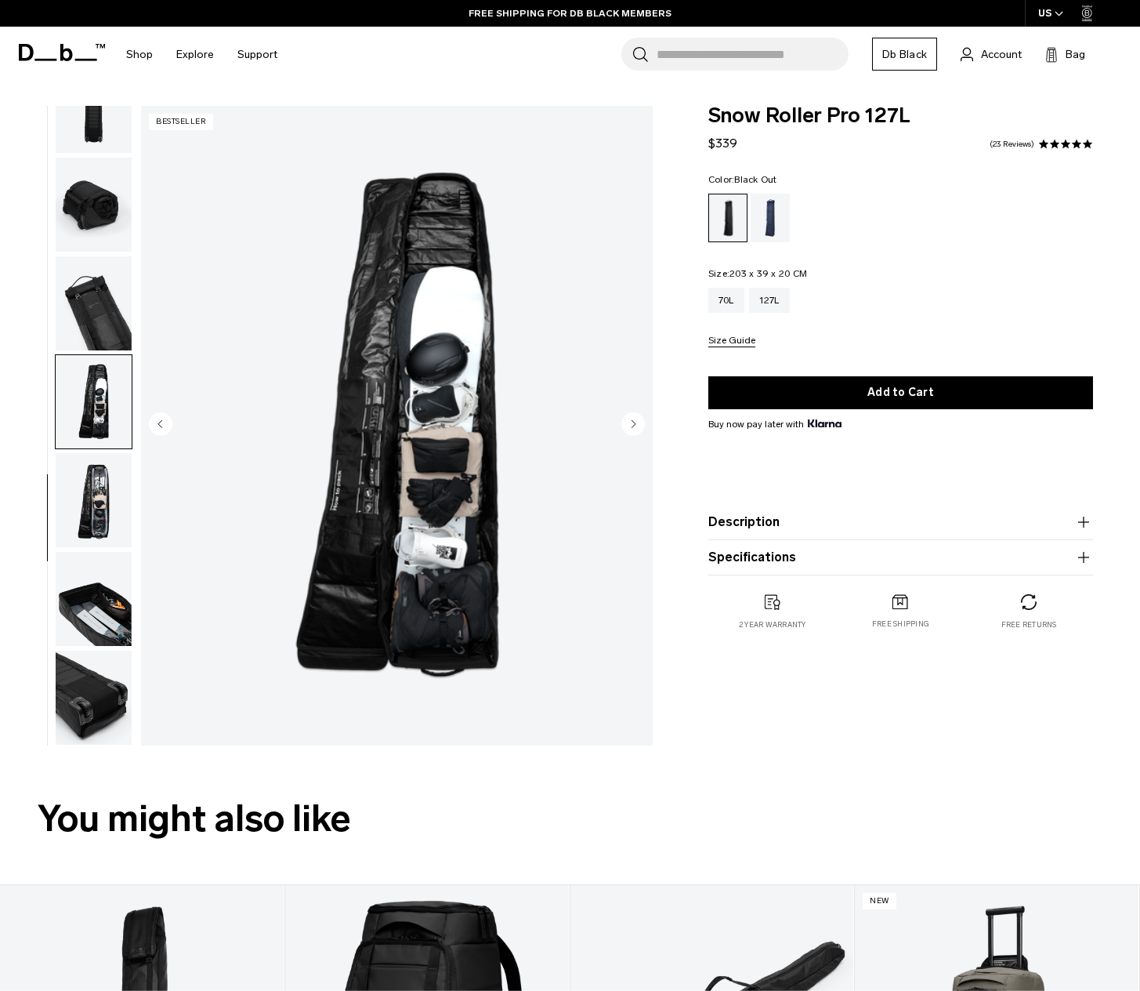
click at [107, 484] on img "button" at bounding box center [94, 500] width 76 height 94
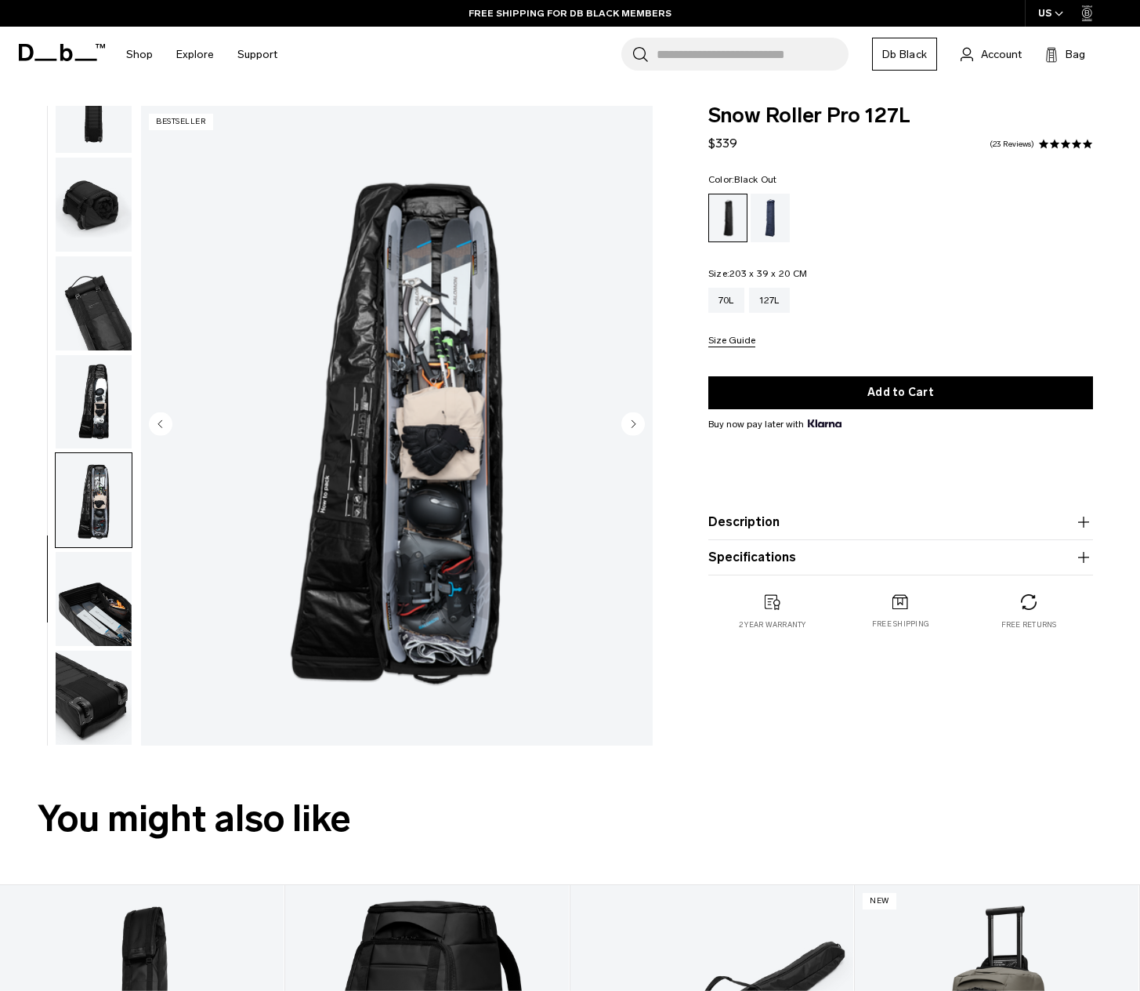
click at [89, 614] on img "button" at bounding box center [94, 599] width 76 height 94
